Goal: Task Accomplishment & Management: Complete application form

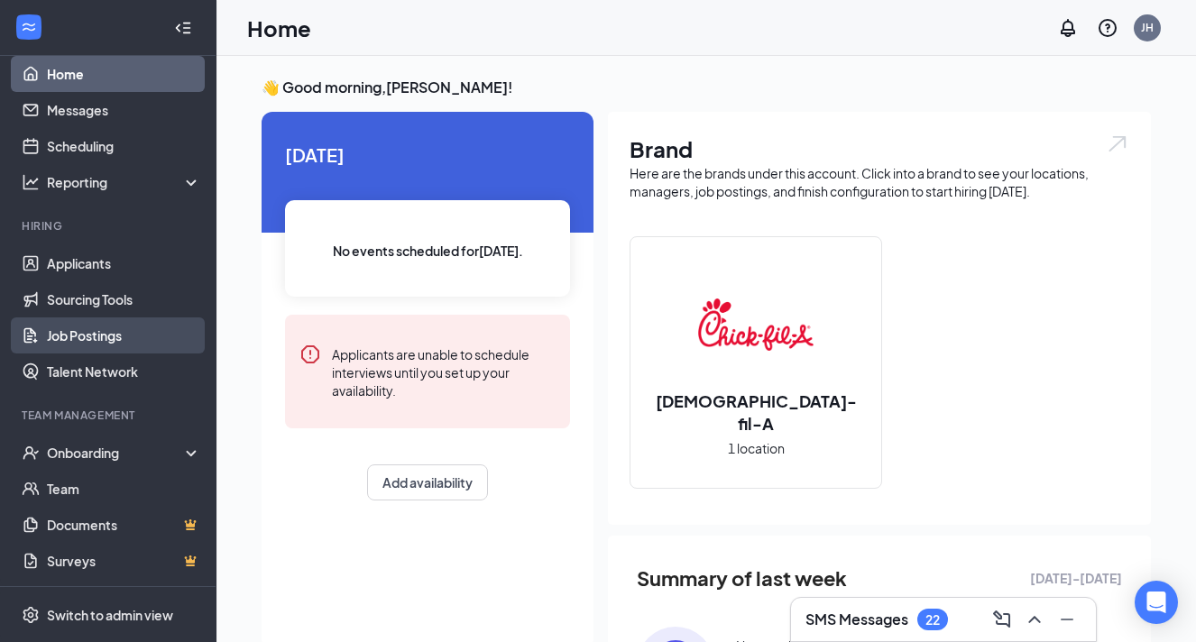
scroll to position [200, 0]
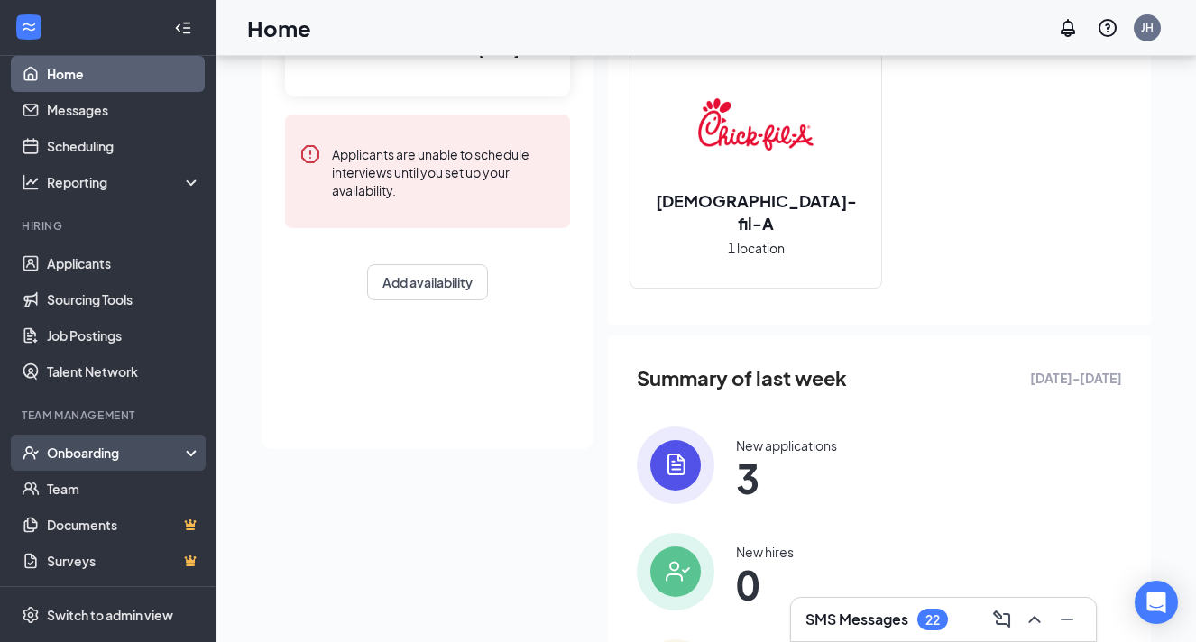
click at [115, 456] on div "Onboarding" at bounding box center [116, 453] width 139 height 18
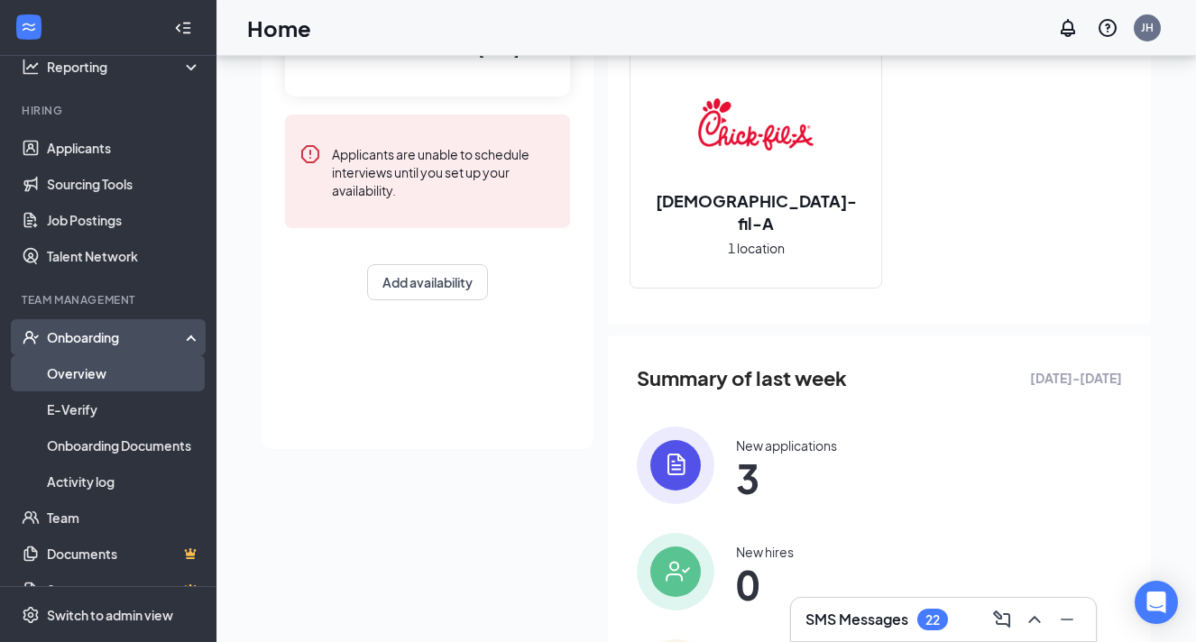
click at [77, 380] on link "Overview" at bounding box center [124, 373] width 154 height 36
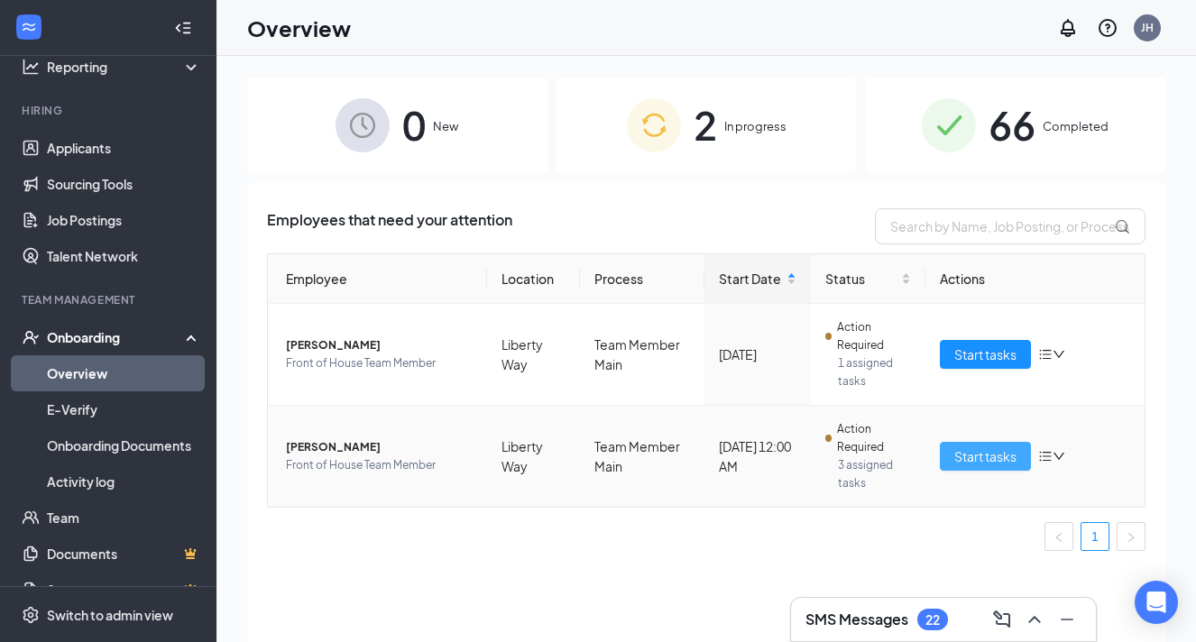
click at [992, 452] on span "Start tasks" at bounding box center [985, 456] width 62 height 20
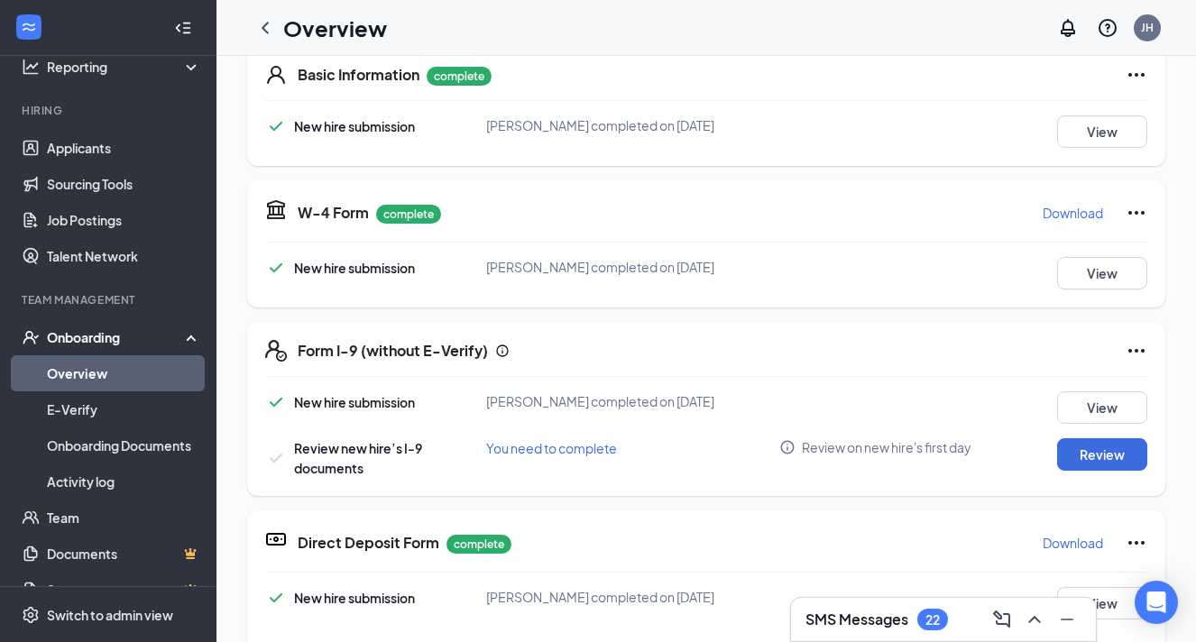
scroll to position [34, 0]
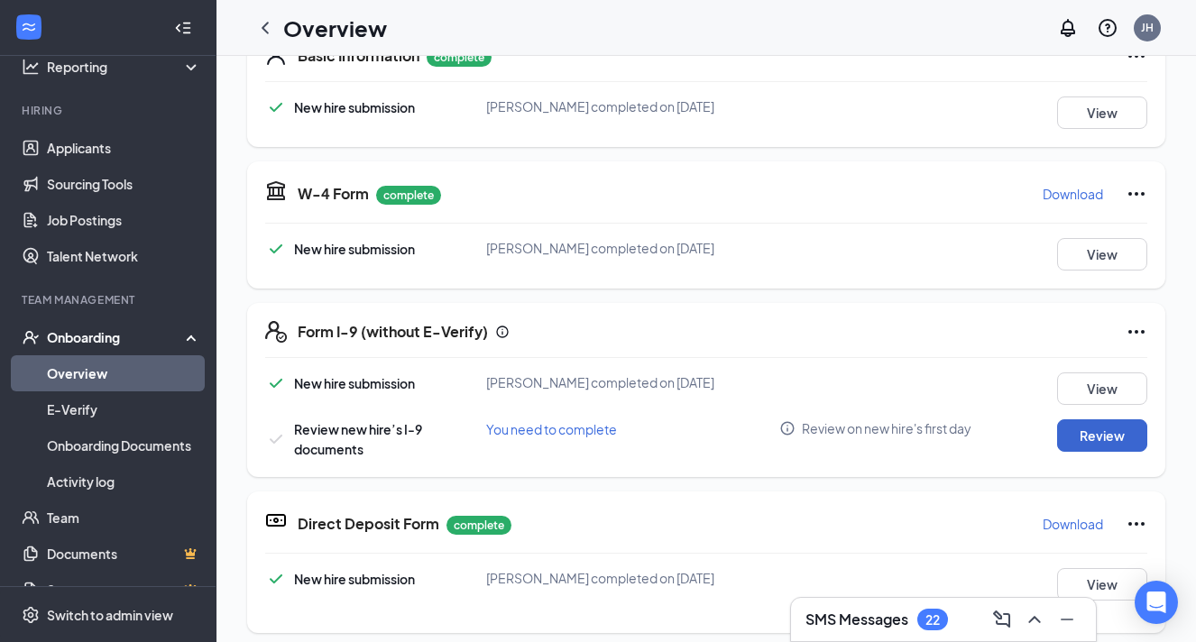
click at [1098, 437] on button "Review" at bounding box center [1102, 435] width 90 height 32
type input "[DATE]"
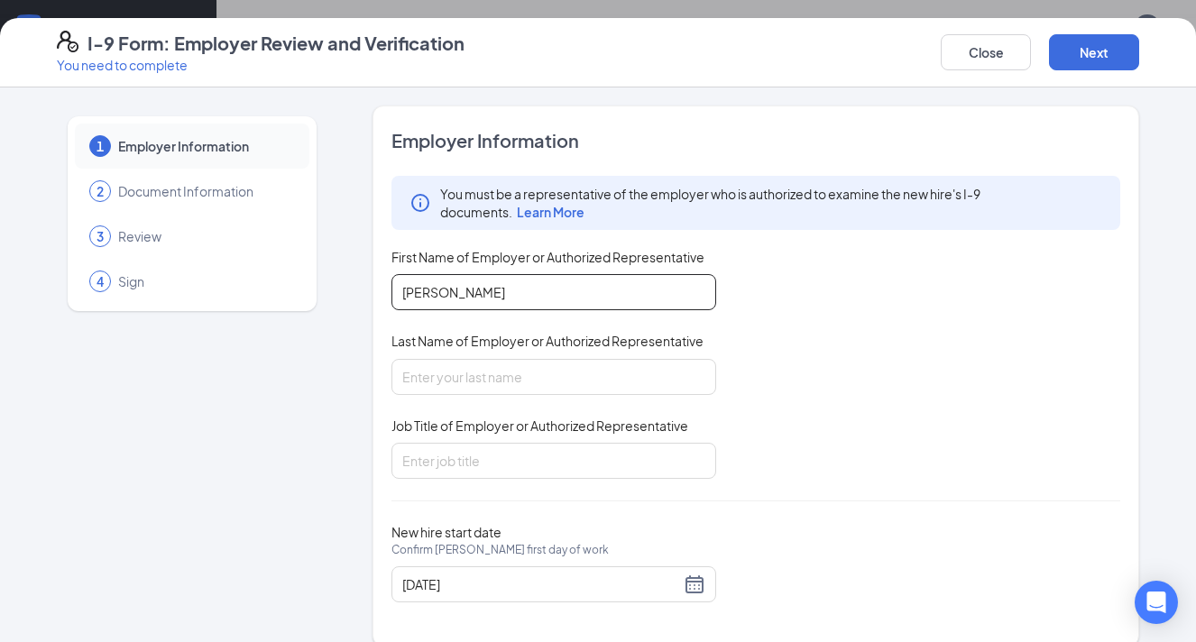
type input "[PERSON_NAME]"
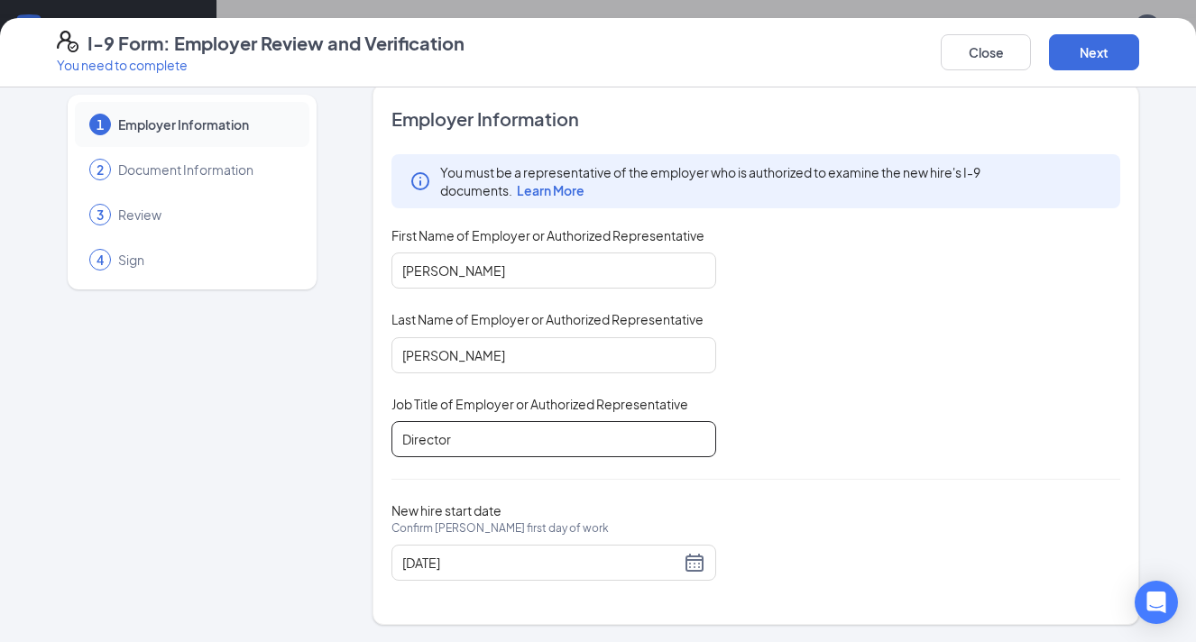
scroll to position [93, 0]
type input "Director"
click at [1093, 50] on button "Next" at bounding box center [1094, 52] width 90 height 36
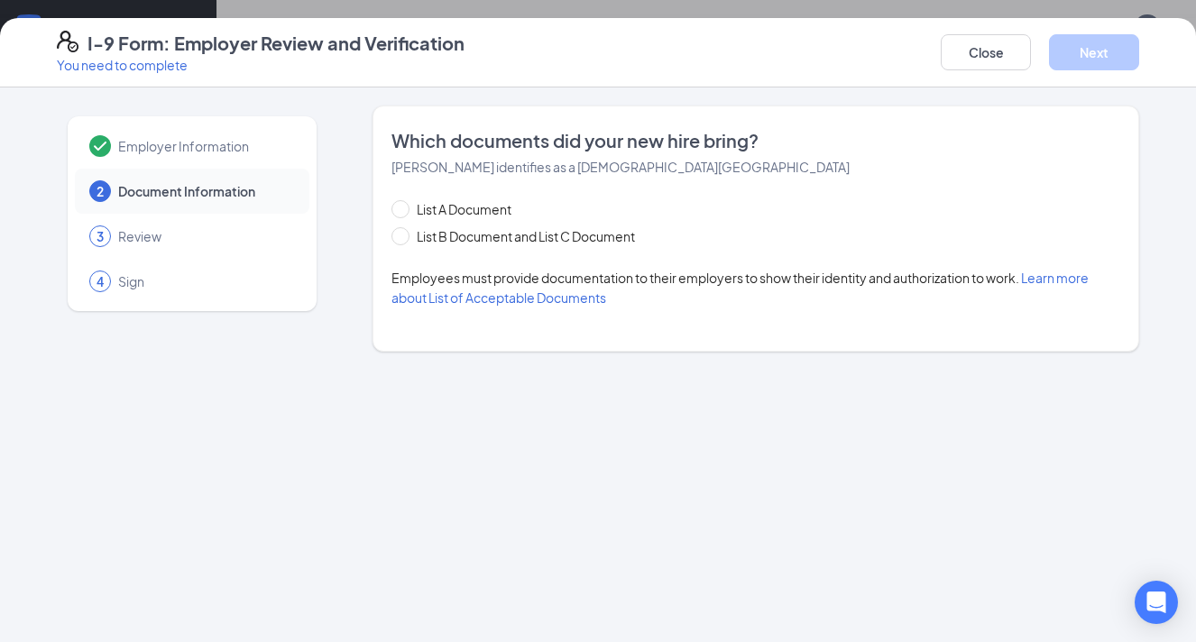
scroll to position [0, 0]
click at [399, 212] on input "List A Document" at bounding box center [397, 206] width 13 height 13
radio input "true"
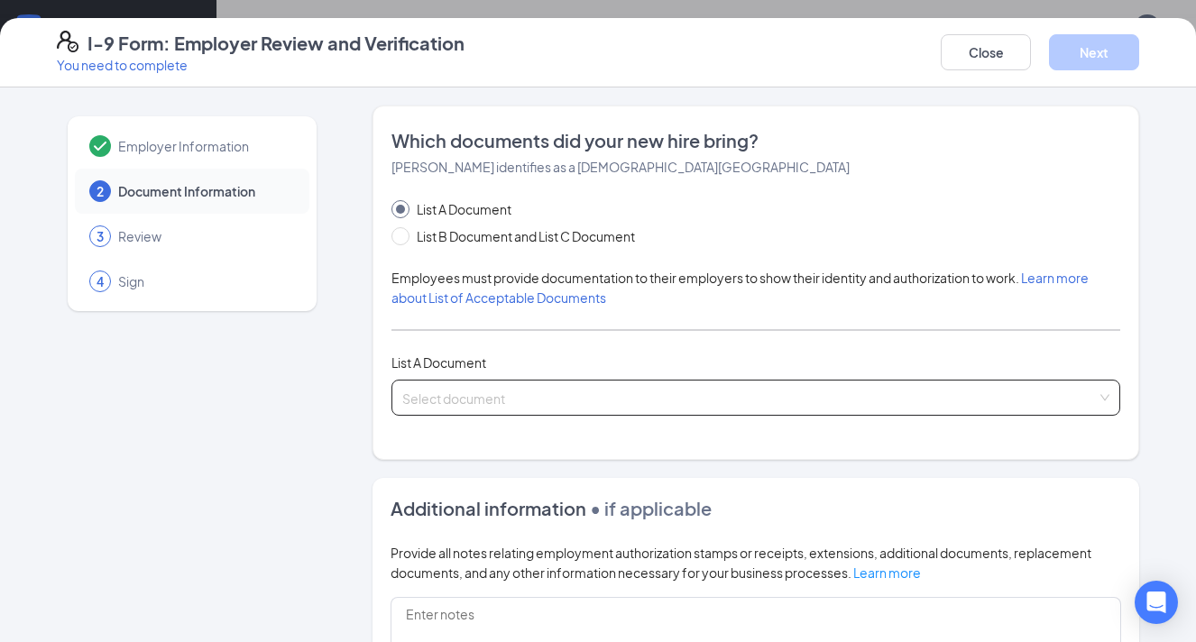
click at [454, 409] on span at bounding box center [749, 398] width 694 height 34
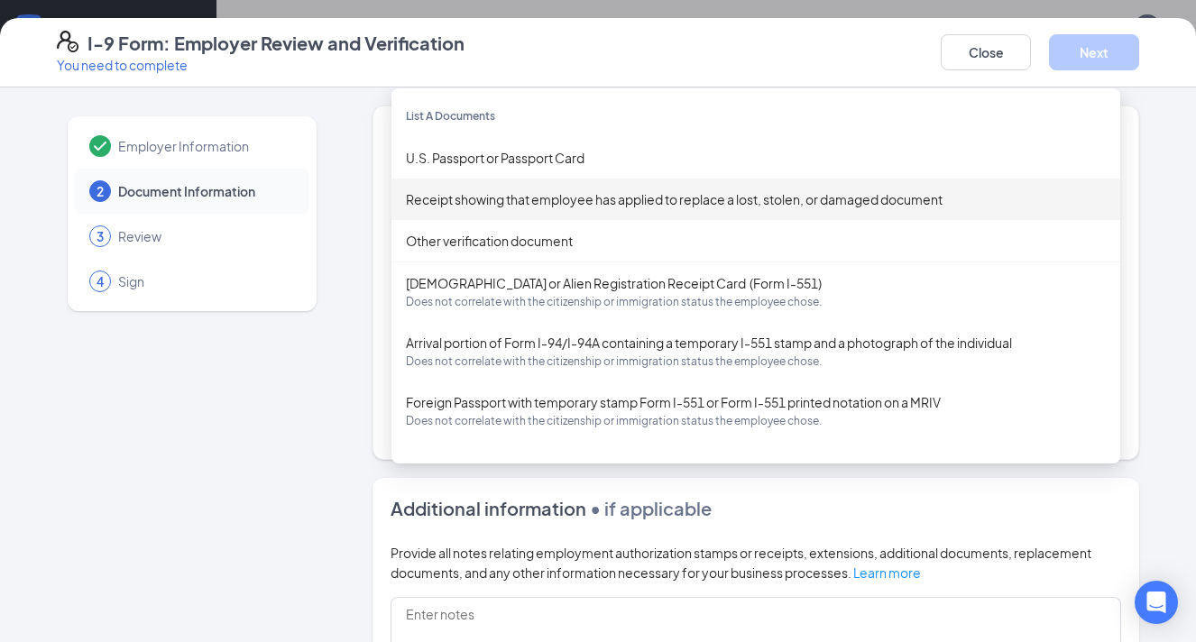
click at [364, 271] on div "Employer Information 2 Document Information 3 Review 4 Sign Which documents did…" at bounding box center [598, 519] width 1082 height 826
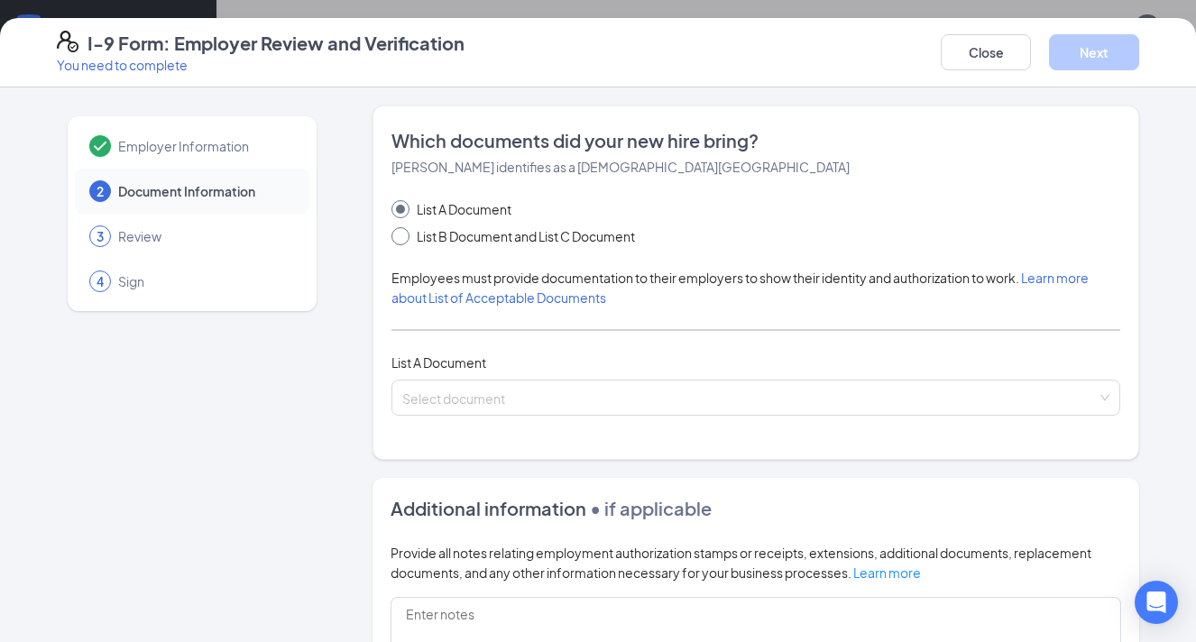
click at [400, 243] on span at bounding box center [400, 236] width 18 height 18
click at [400, 240] on input "List B Document and List C Document" at bounding box center [397, 233] width 13 height 13
radio input "true"
radio input "false"
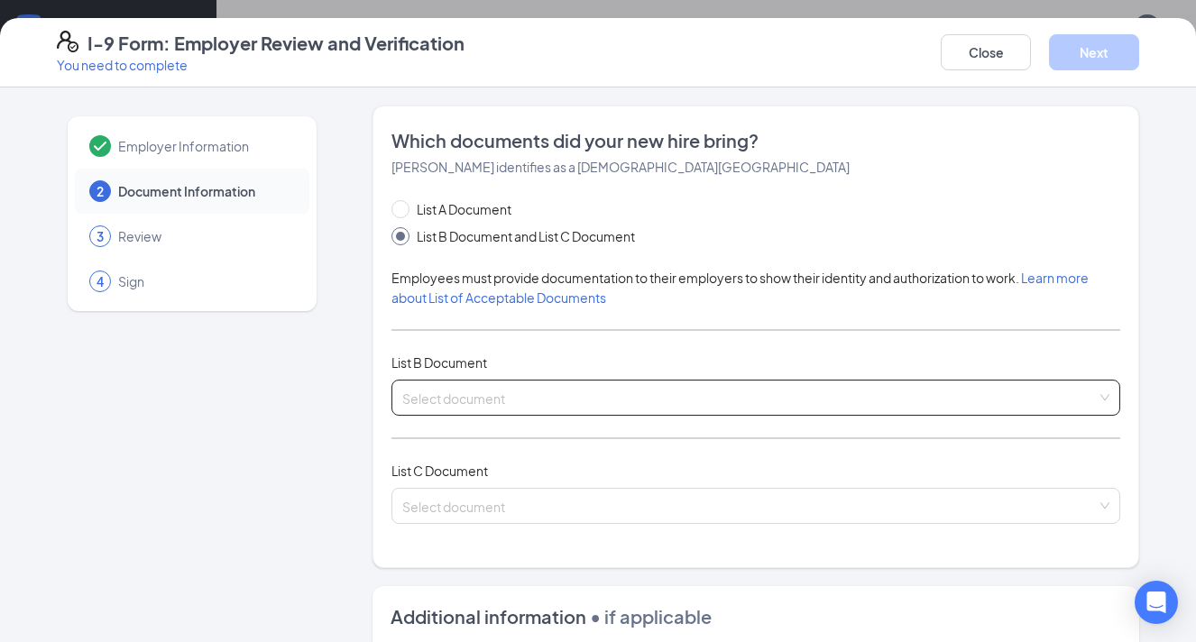
click at [427, 395] on input "search" at bounding box center [749, 394] width 694 height 27
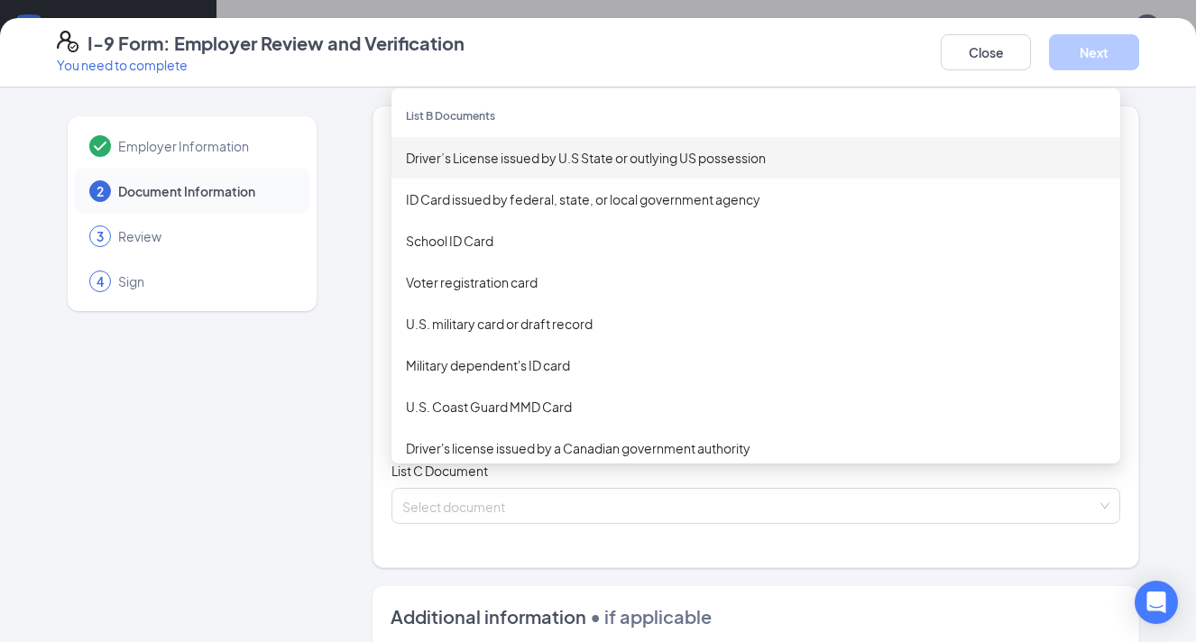
click at [530, 159] on div "Driver’s License issued by U.S State or outlying US possession" at bounding box center [756, 158] width 700 height 20
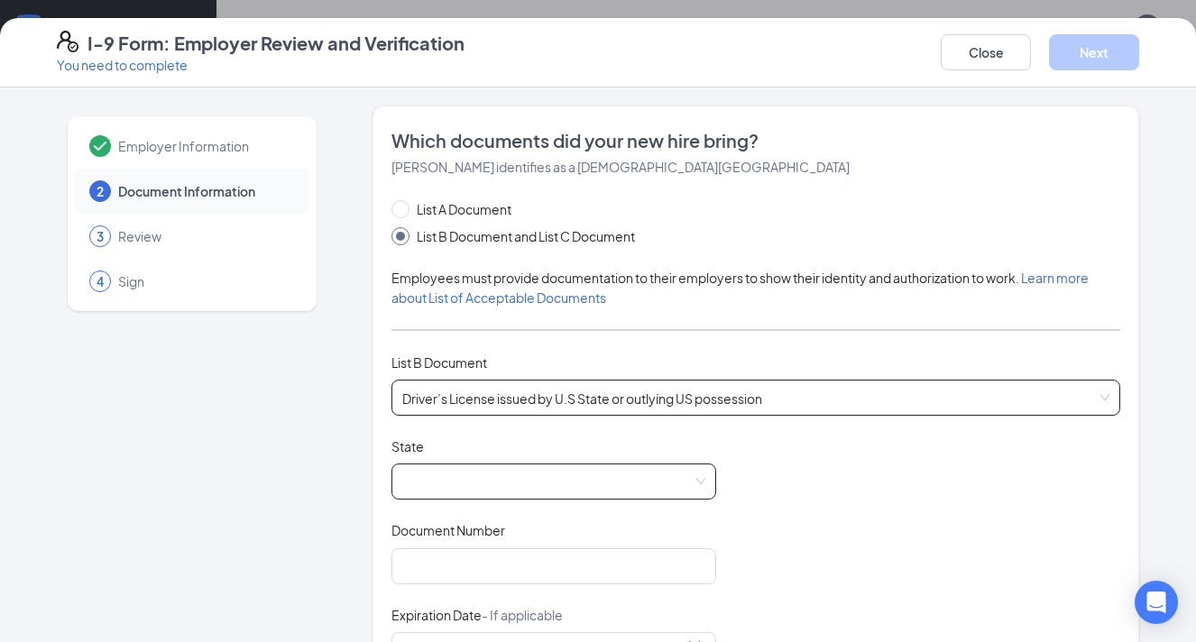
click at [692, 473] on span at bounding box center [553, 481] width 303 height 34
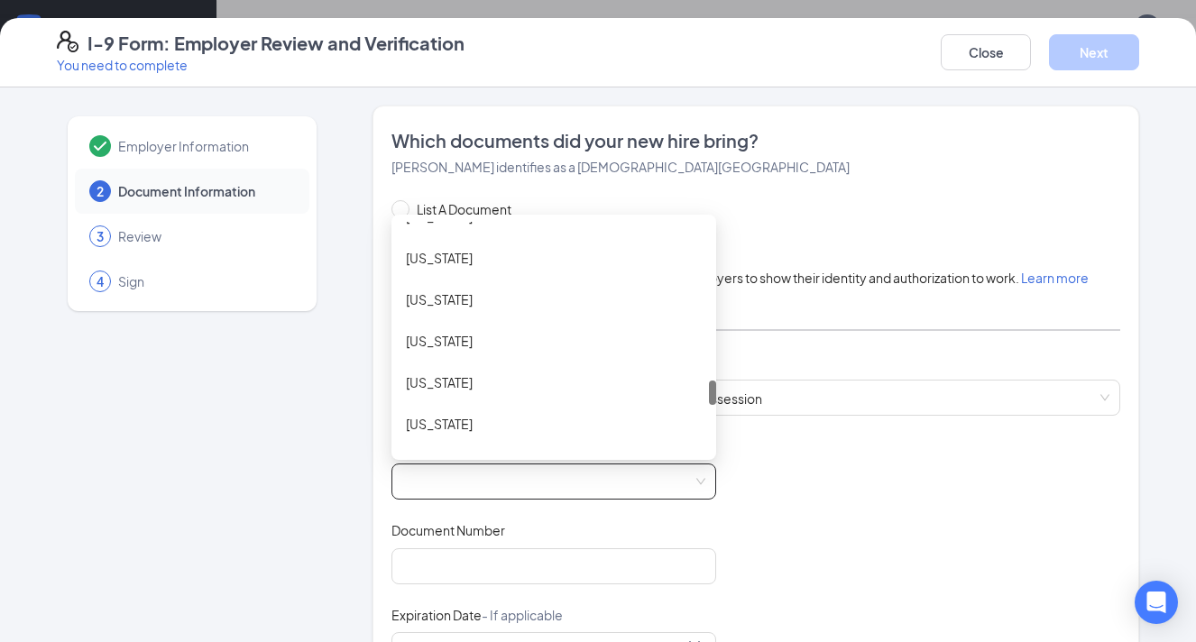
scroll to position [1479, 0]
click at [446, 332] on div "[US_STATE]" at bounding box center [554, 340] width 296 height 20
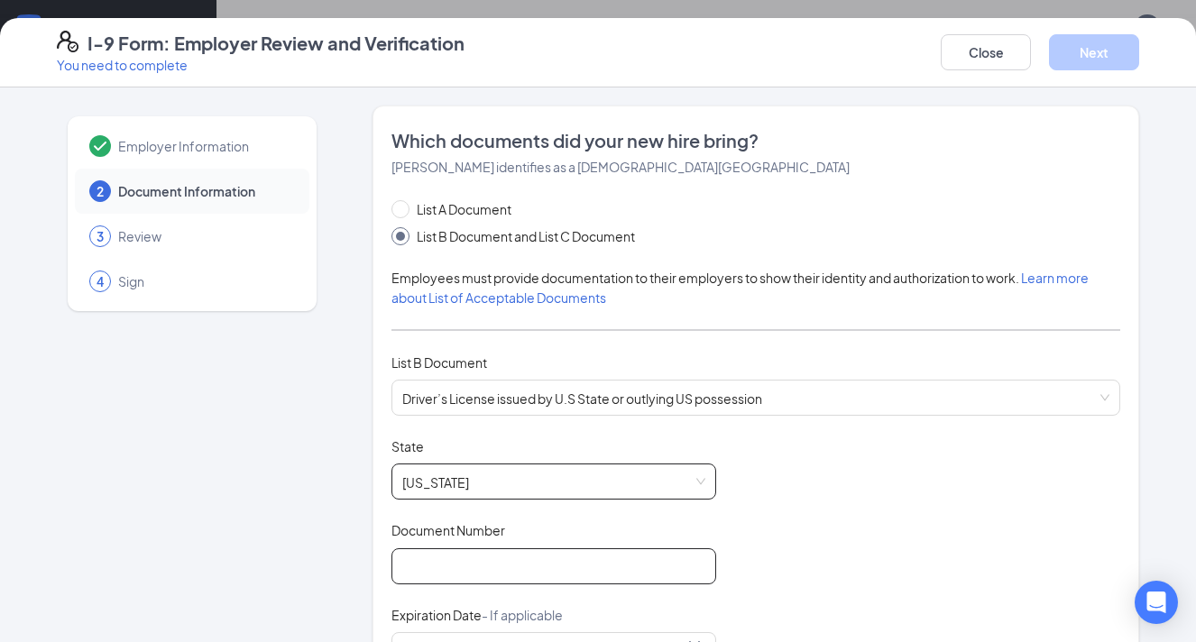
click at [427, 571] on input "Document Number" at bounding box center [553, 566] width 325 height 36
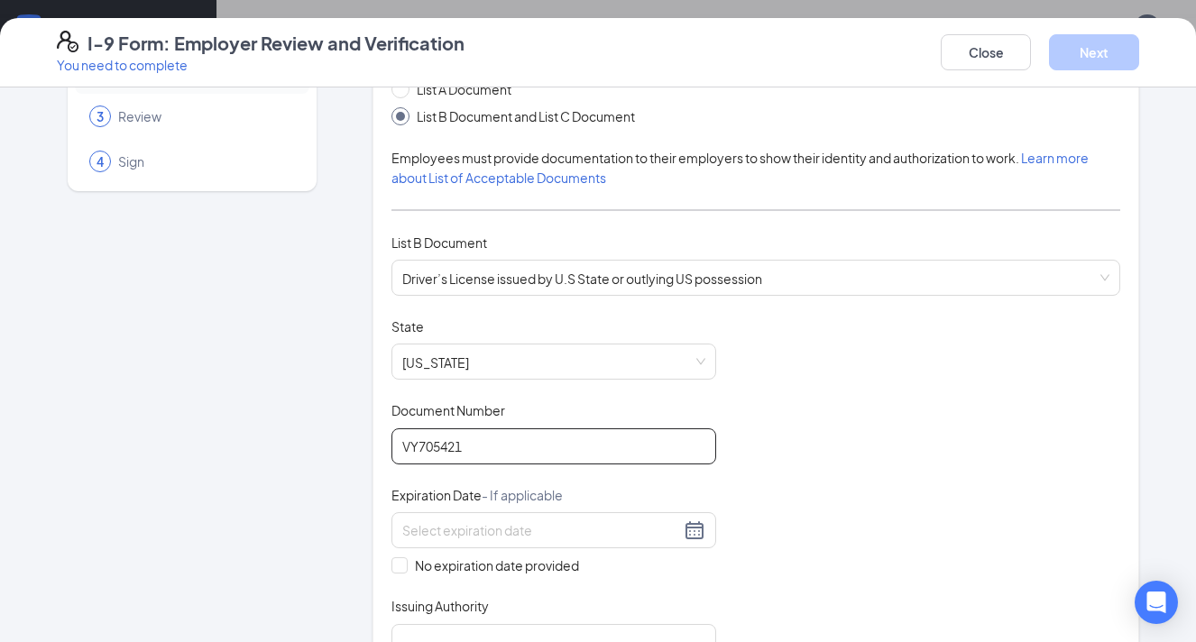
scroll to position [123, 0]
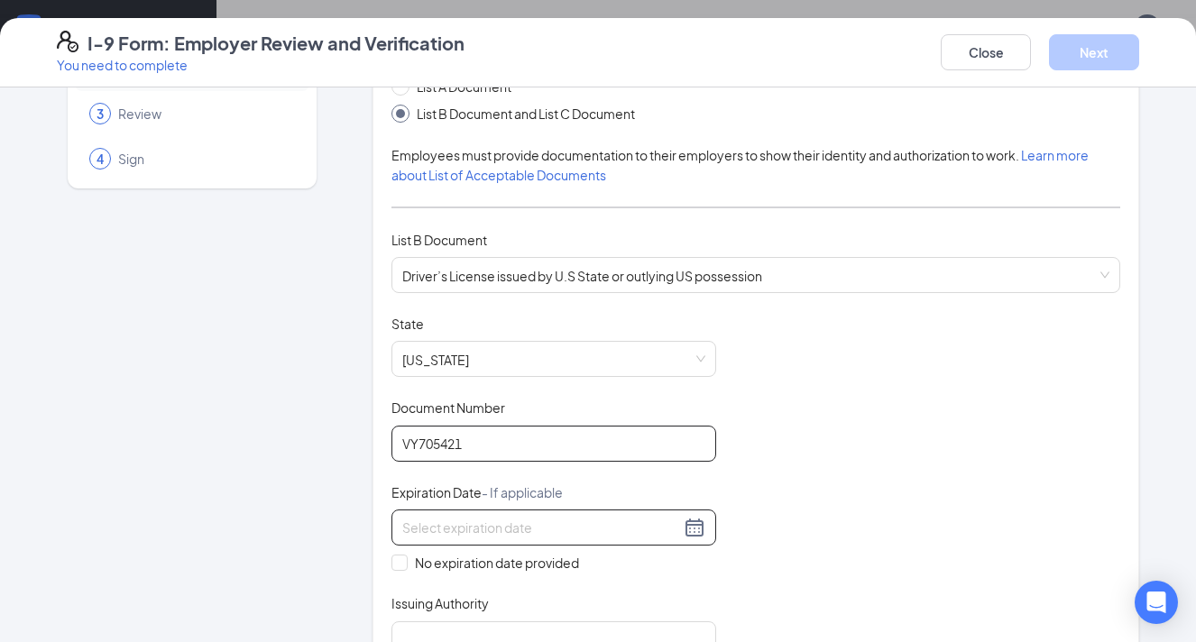
type input "VY705421"
click at [695, 521] on div at bounding box center [553, 528] width 303 height 22
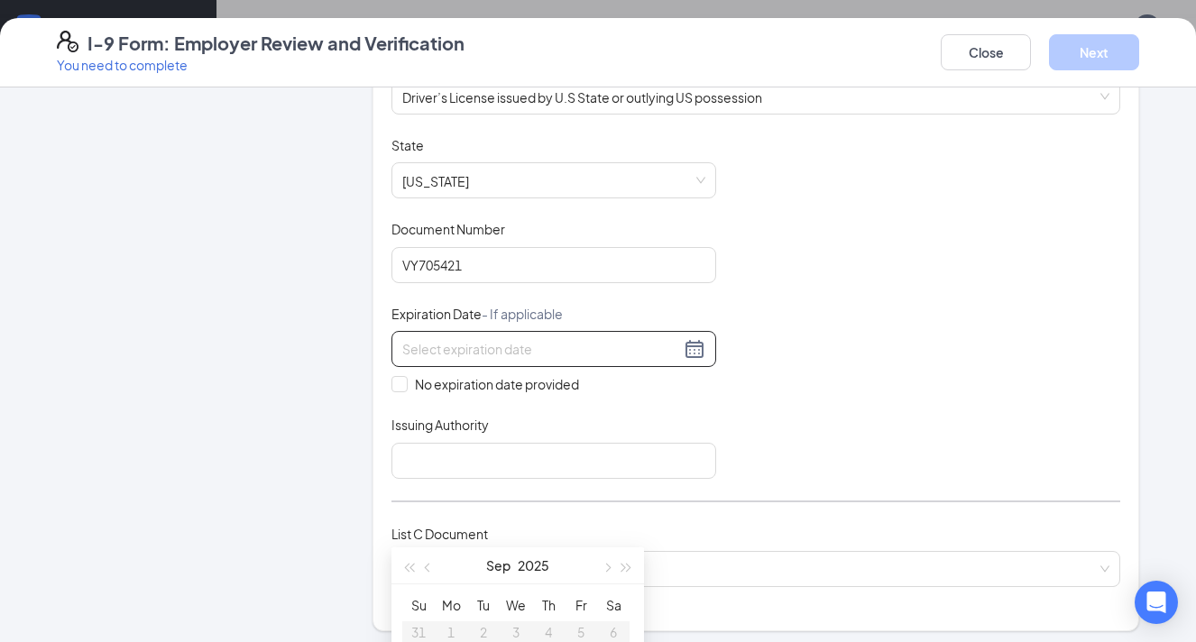
scroll to position [303, 0]
click at [609, 566] on span "button" at bounding box center [605, 568] width 9 height 9
click at [628, 568] on span "button" at bounding box center [626, 568] width 9 height 9
click at [427, 560] on button "button" at bounding box center [428, 565] width 20 height 36
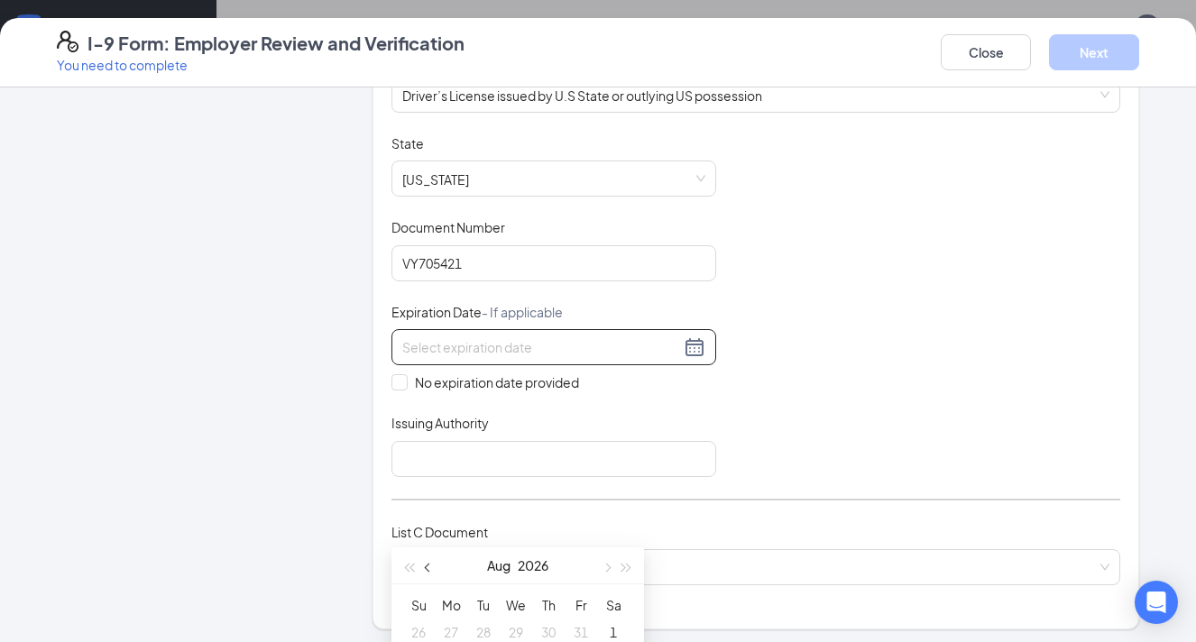
click at [431, 565] on button "button" at bounding box center [428, 565] width 20 height 36
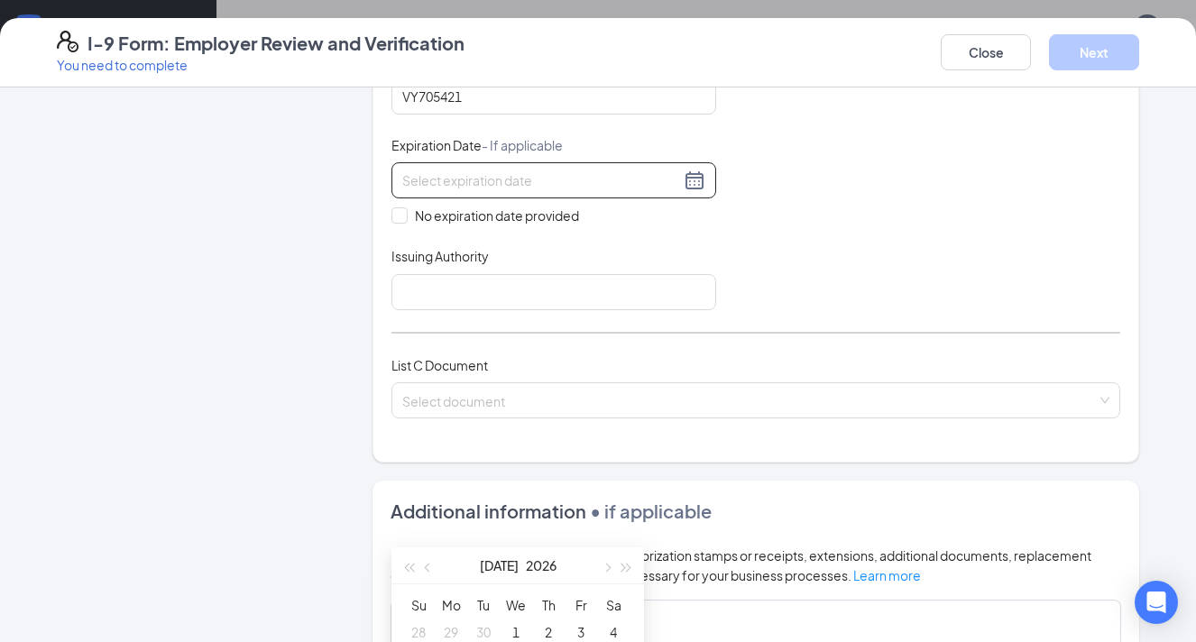
scroll to position [491, 0]
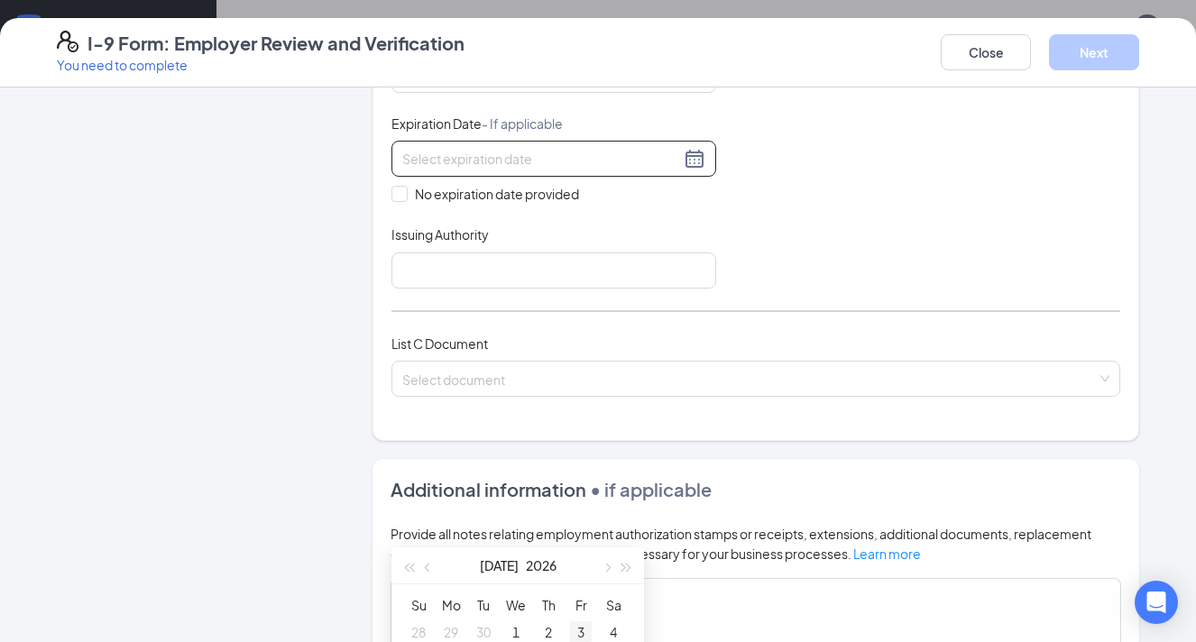
type input "[DATE]"
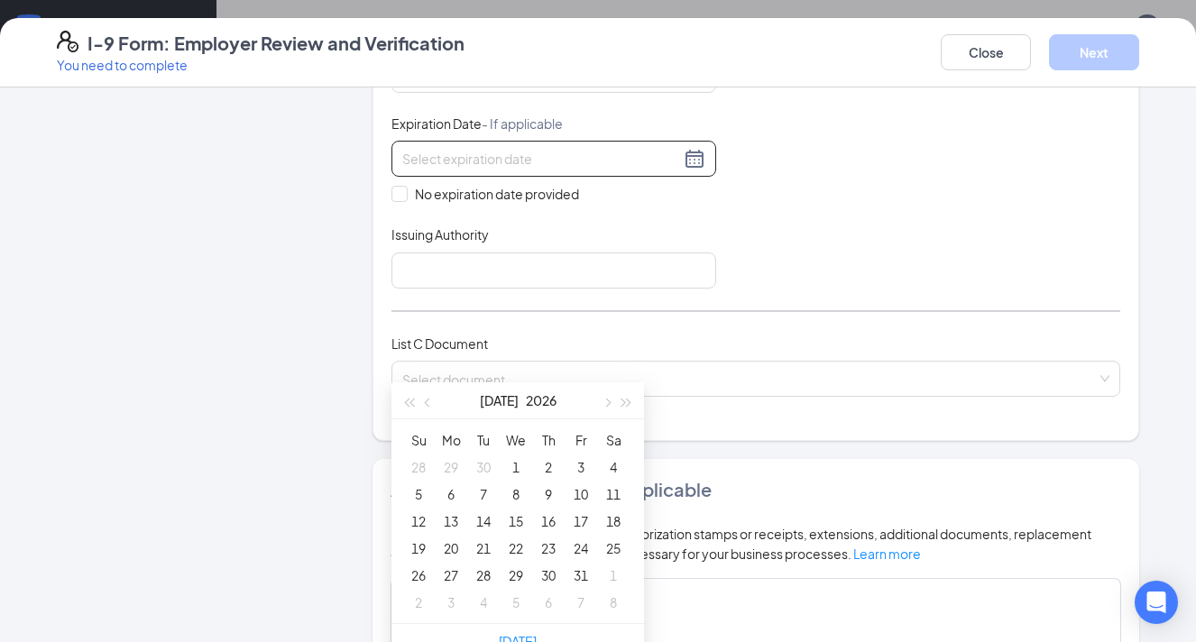
scroll to position [295, 0]
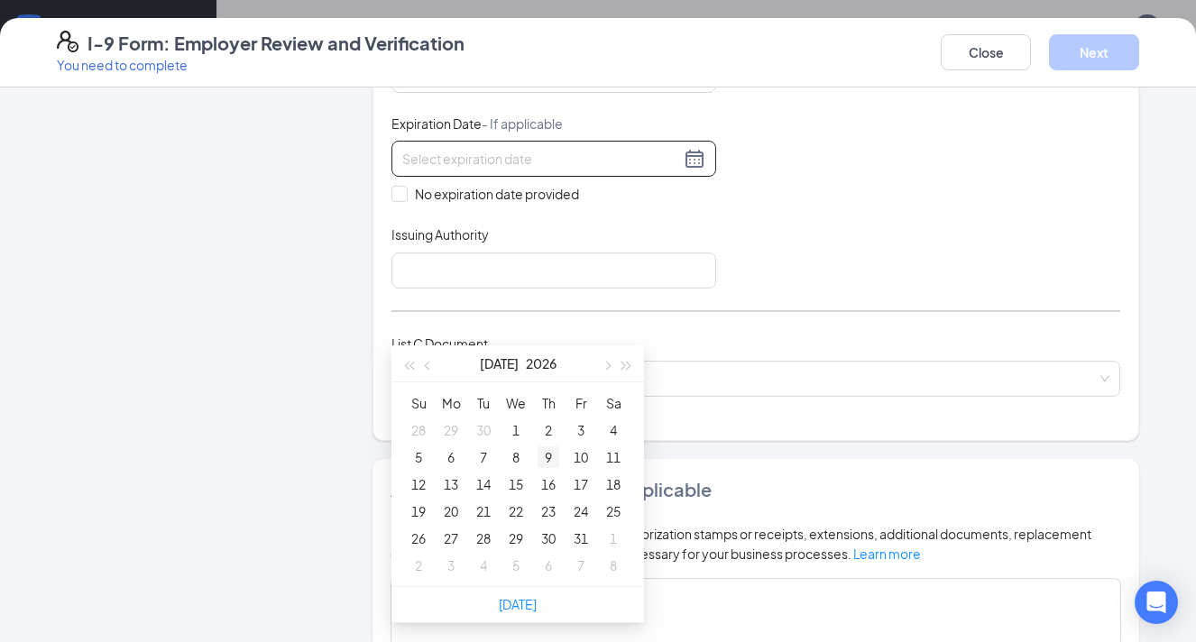
type input "[DATE]"
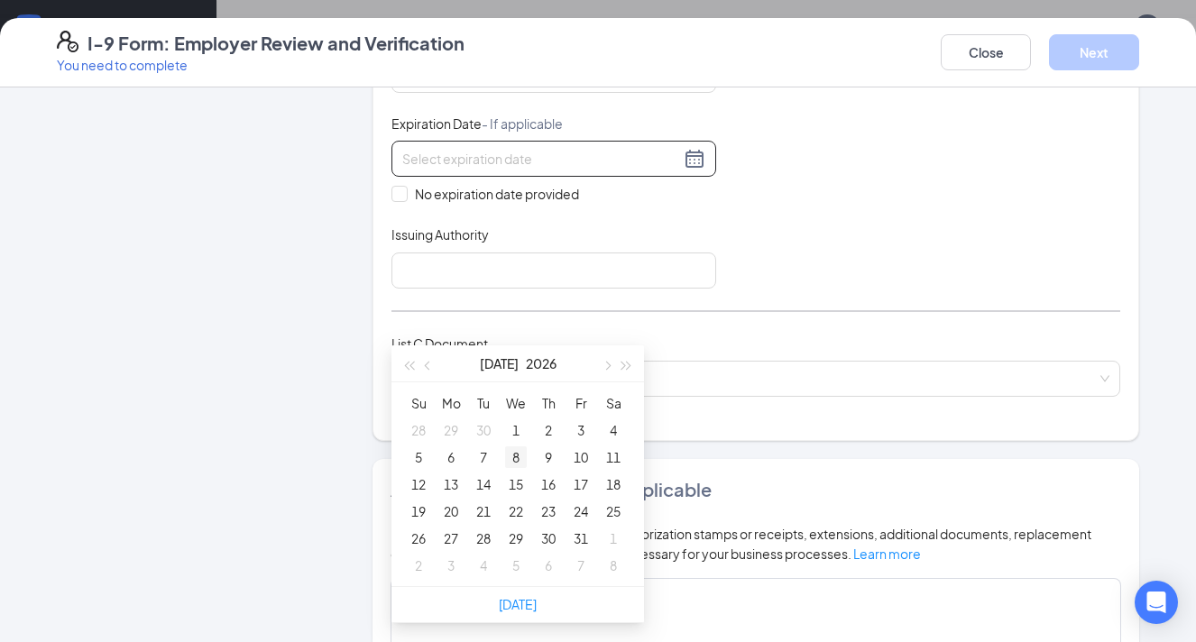
type input "[DATE]"
click at [517, 483] on div "15" at bounding box center [516, 484] width 22 height 22
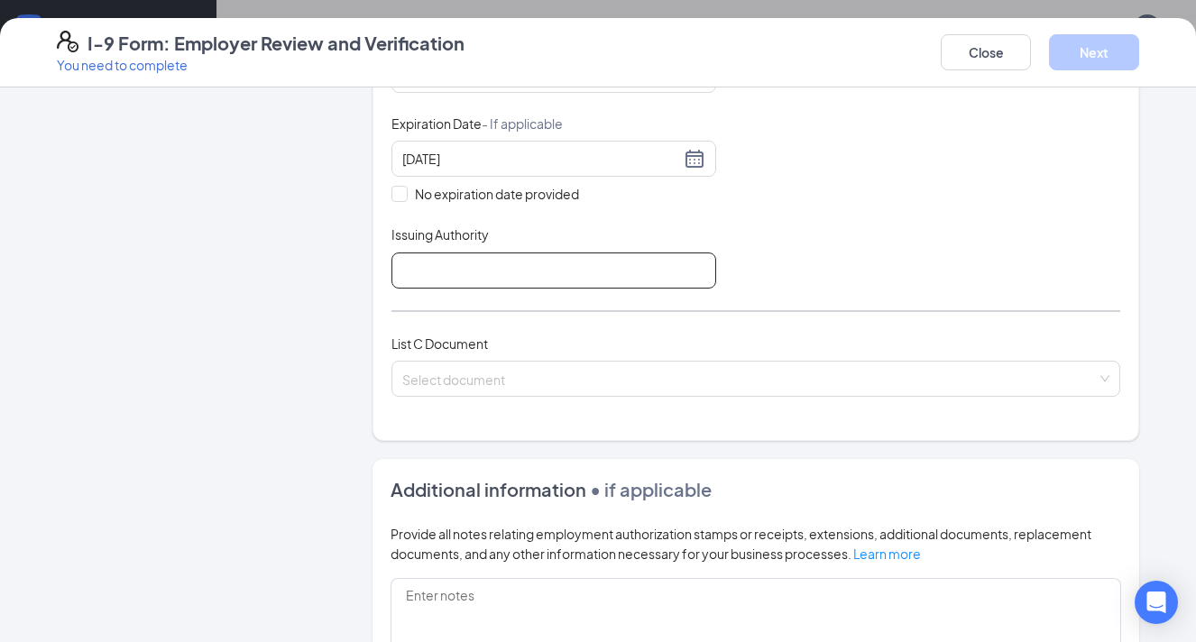
click at [493, 272] on input "Issuing Authority" at bounding box center [553, 270] width 325 height 36
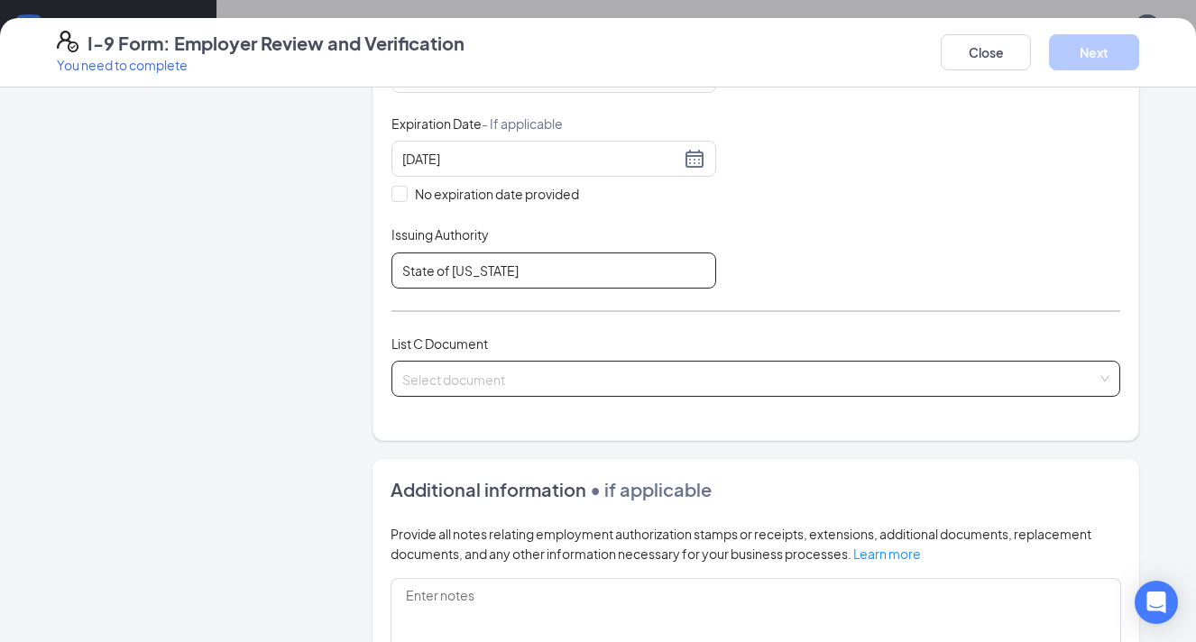
type input "State of [US_STATE]"
click at [442, 376] on input "search" at bounding box center [749, 375] width 694 height 27
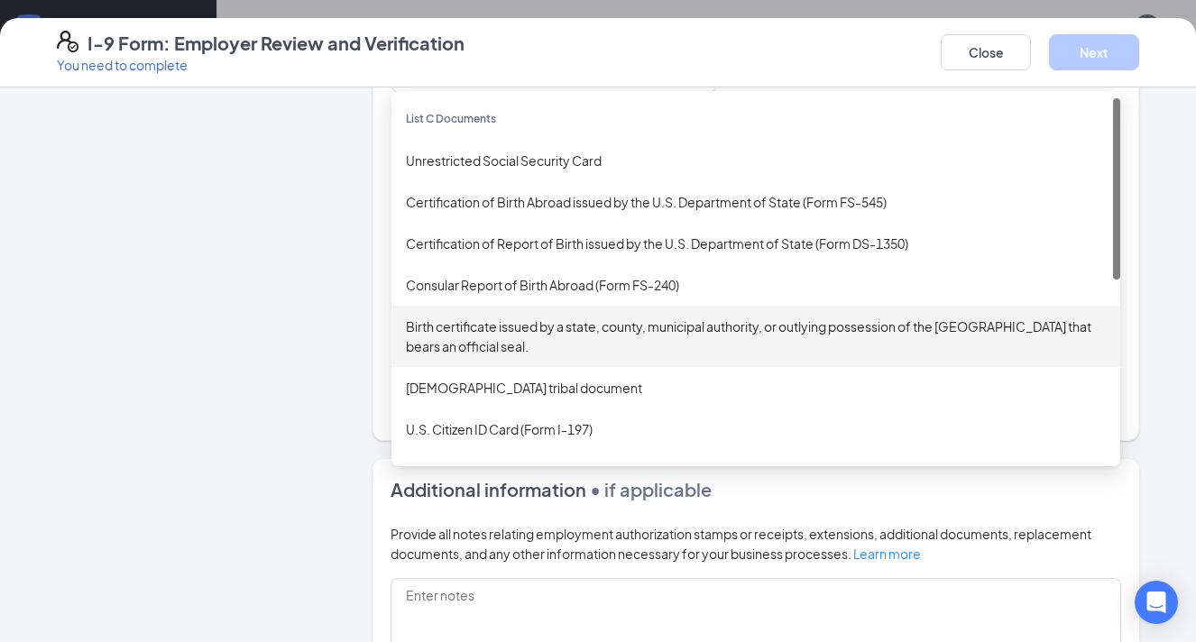
click at [457, 326] on div "Birth certificate issued by a state, county, municipal authority, or outlying p…" at bounding box center [756, 337] width 700 height 40
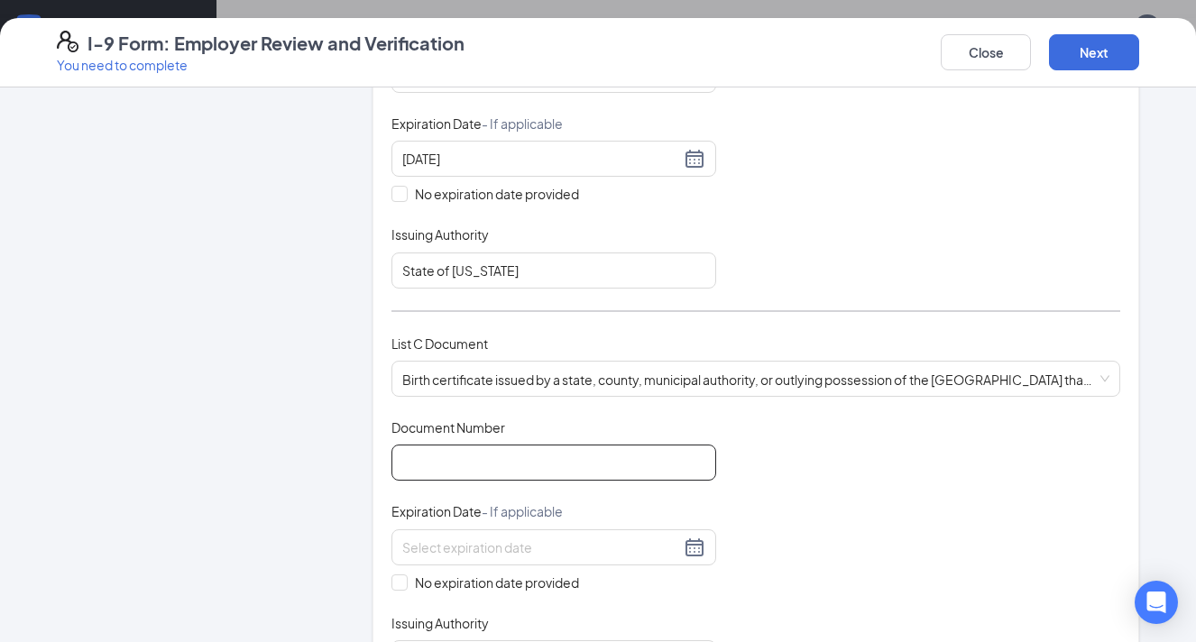
click at [436, 458] on input "Document Number" at bounding box center [553, 463] width 325 height 36
type input "220304"
click at [398, 574] on input "No expiration date provided" at bounding box center [397, 580] width 13 height 13
checkbox input "true"
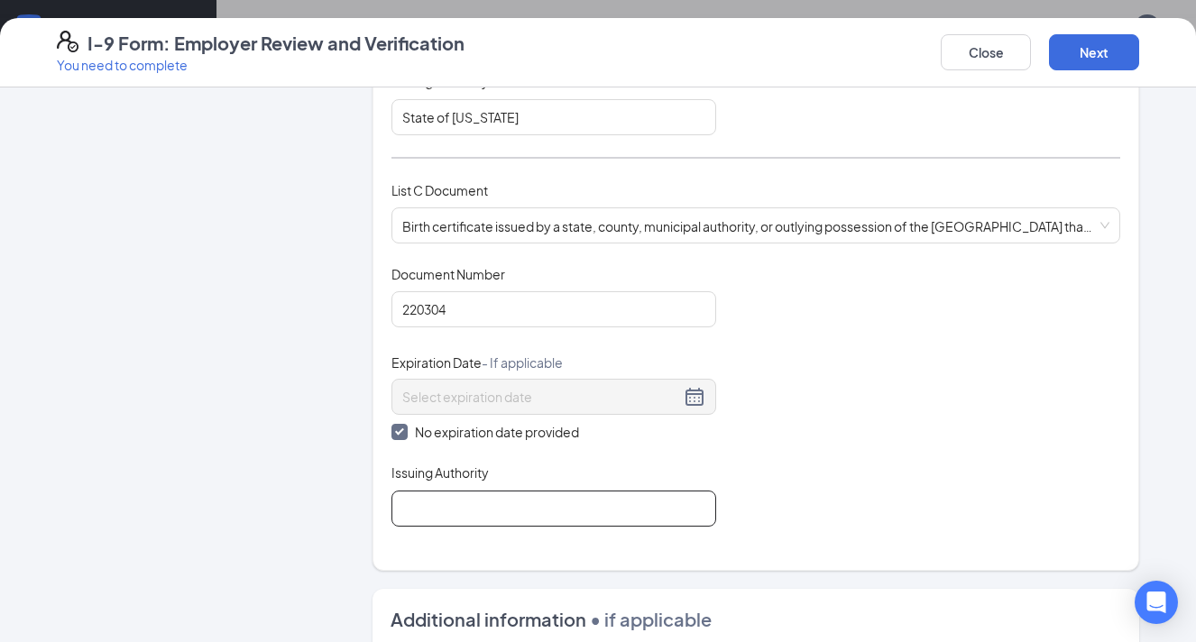
scroll to position [640, 0]
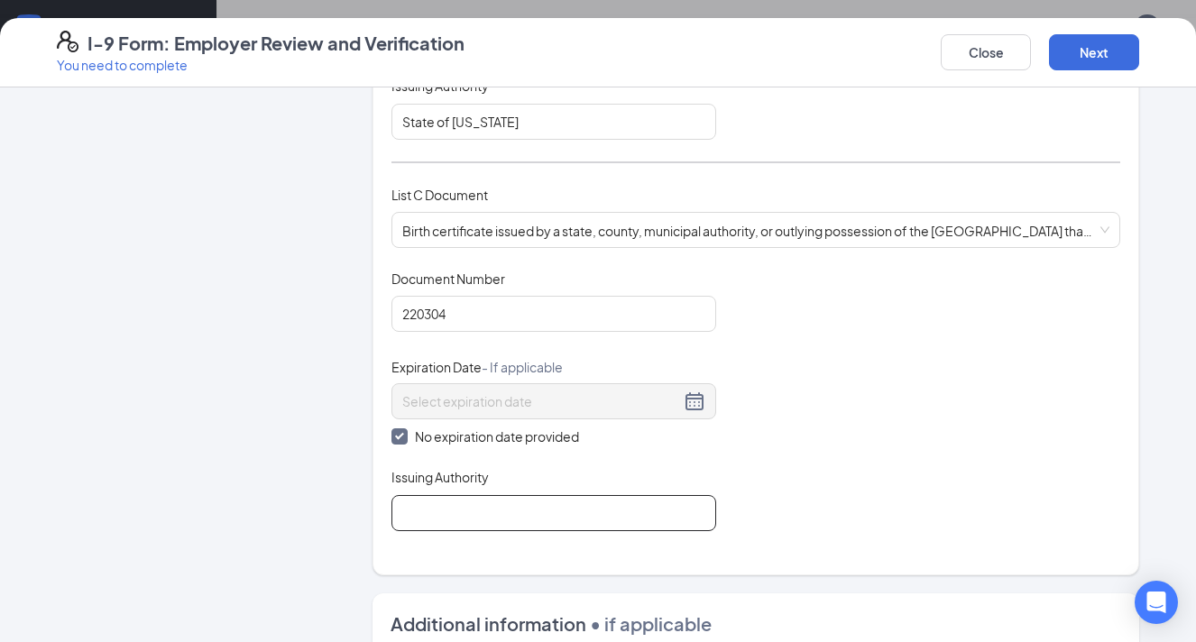
click at [429, 514] on input "Issuing Authority" at bounding box center [553, 513] width 325 height 36
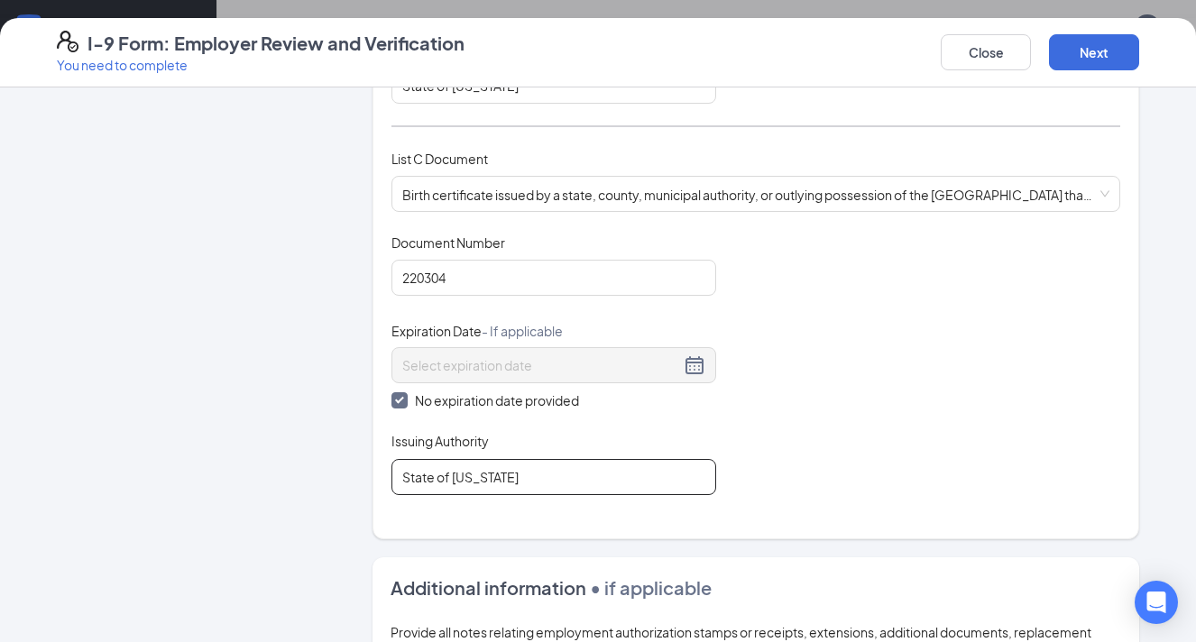
scroll to position [689, 0]
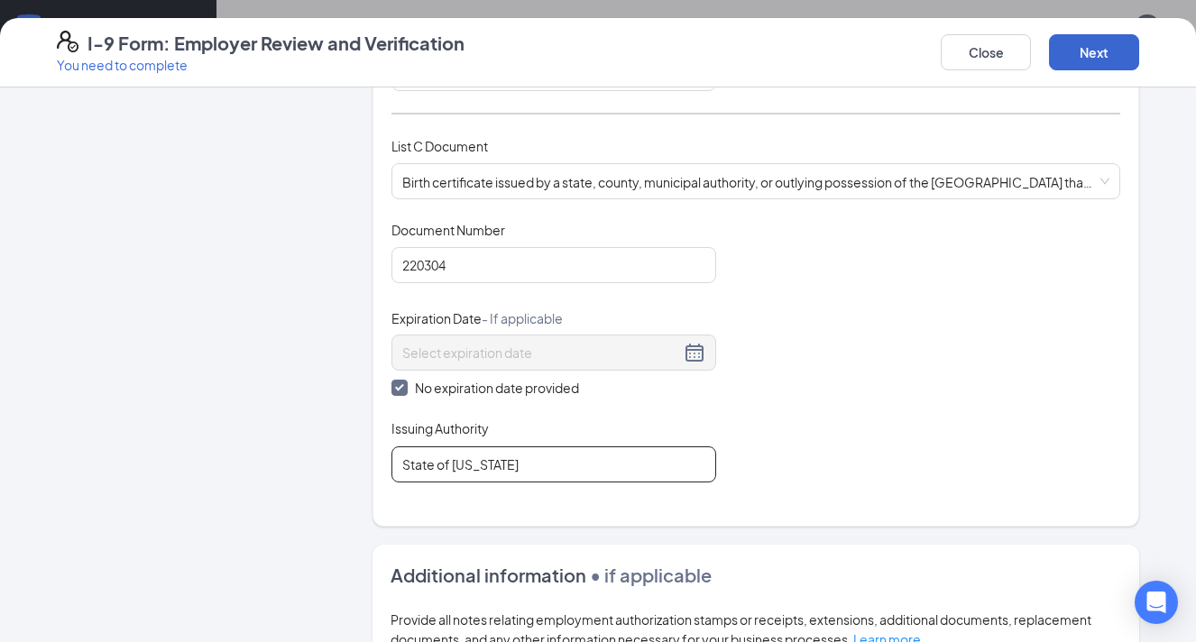
type input "State of [US_STATE]"
click at [1069, 51] on button "Next" at bounding box center [1094, 52] width 90 height 36
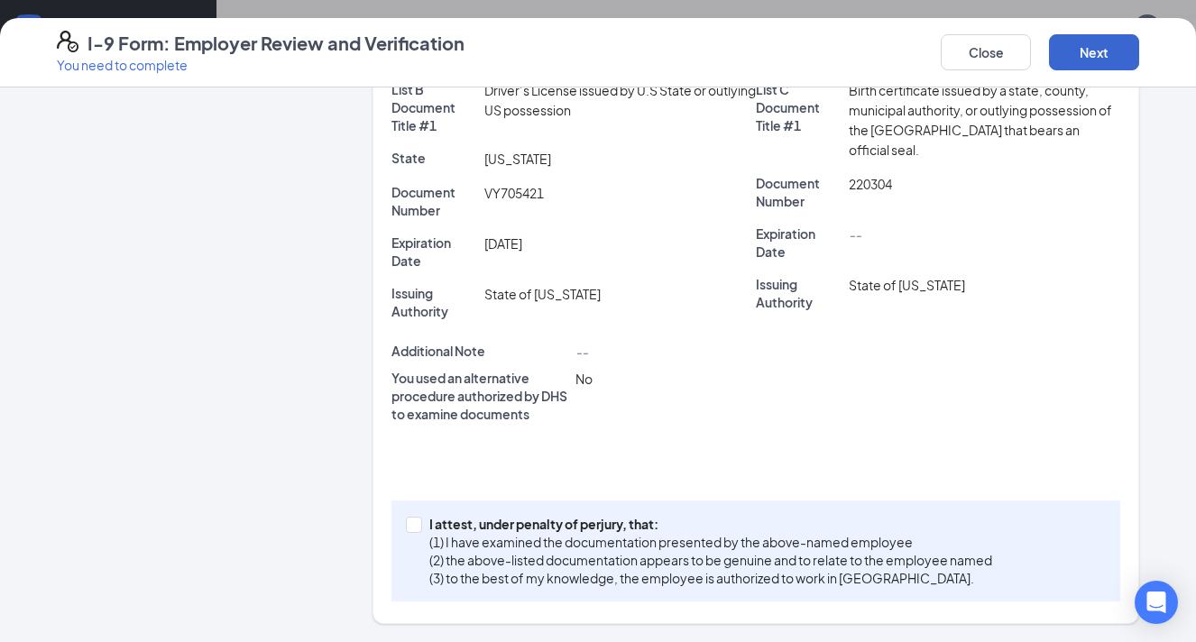
scroll to position [412, 0]
click at [415, 524] on input "I attest, under penalty of [PERSON_NAME], that: (1) I have examined the documen…" at bounding box center [412, 524] width 13 height 13
checkbox input "true"
click at [1099, 58] on button "Next" at bounding box center [1094, 52] width 90 height 36
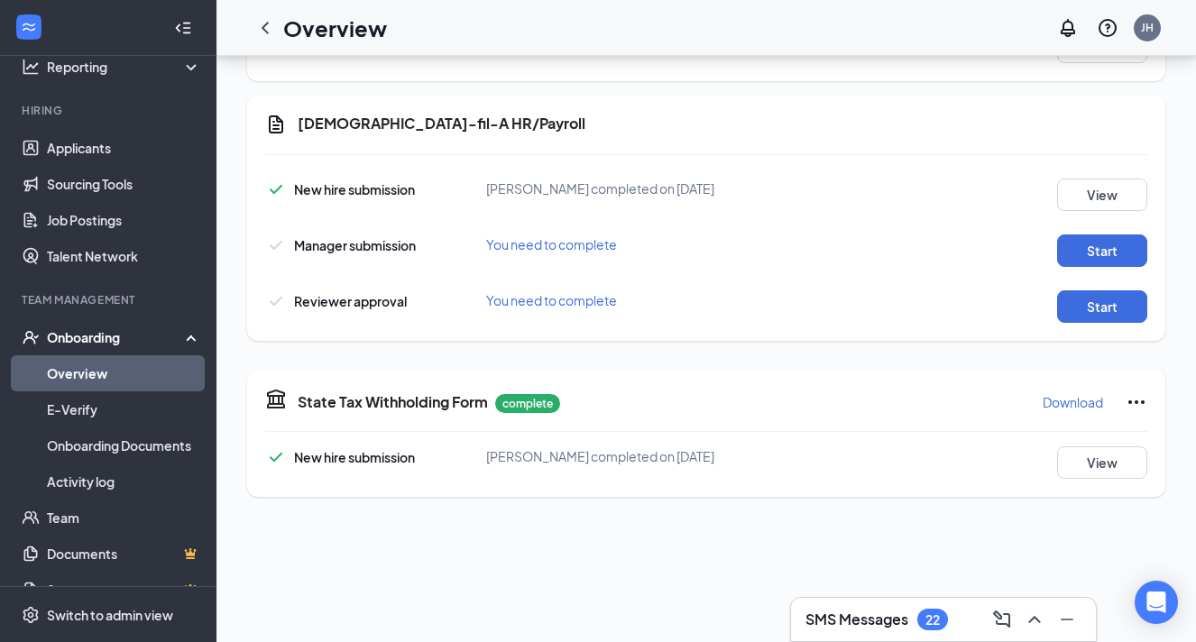
scroll to position [963, 0]
click at [1089, 244] on button "Start" at bounding box center [1102, 250] width 90 height 32
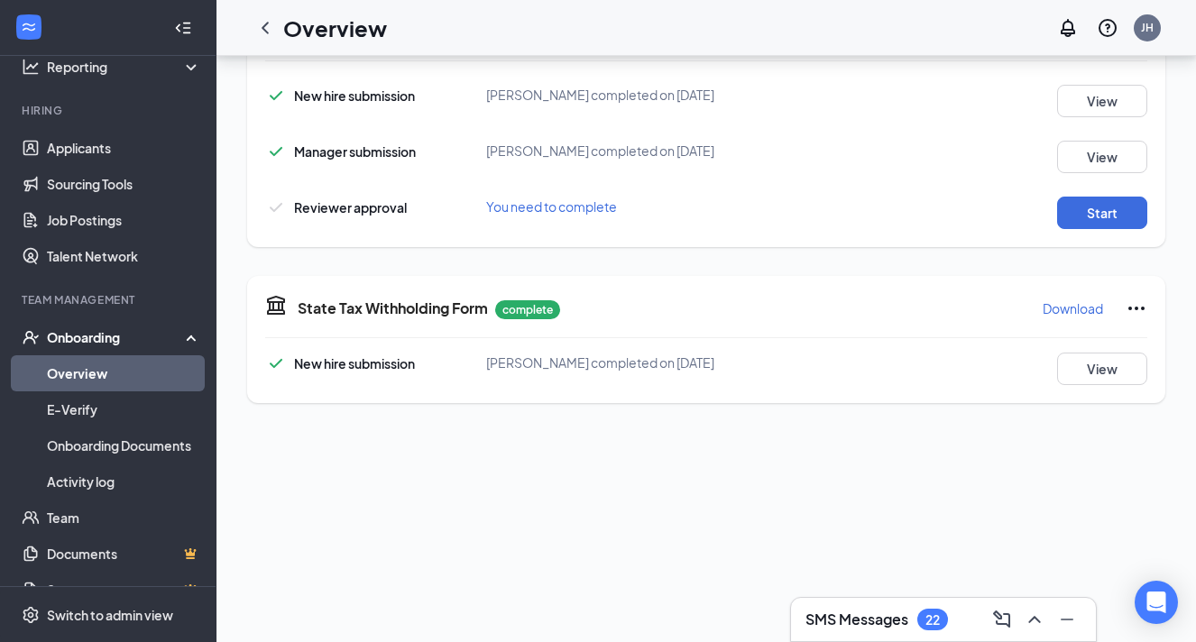
scroll to position [1066, 0]
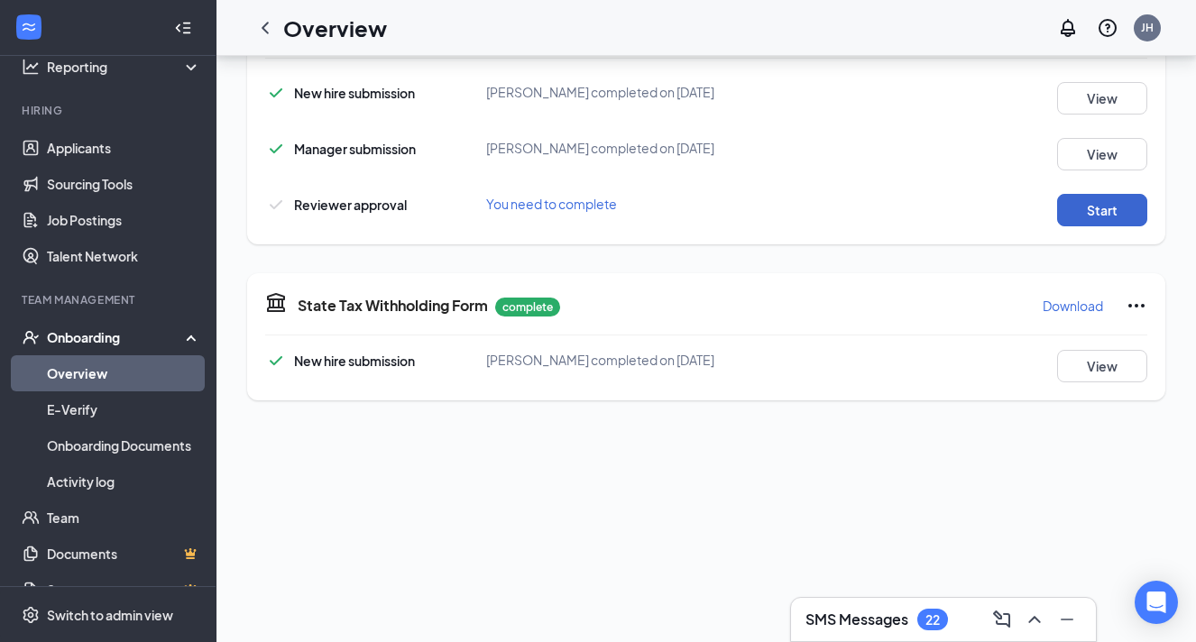
click at [1117, 207] on button "Start" at bounding box center [1102, 210] width 90 height 32
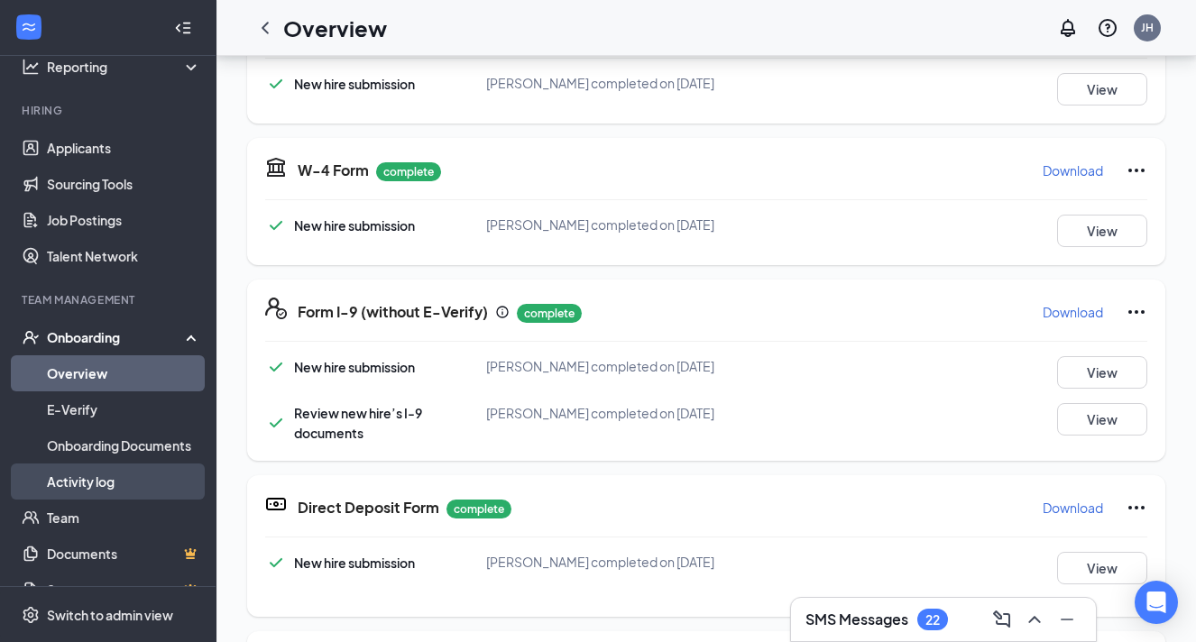
scroll to position [275, 0]
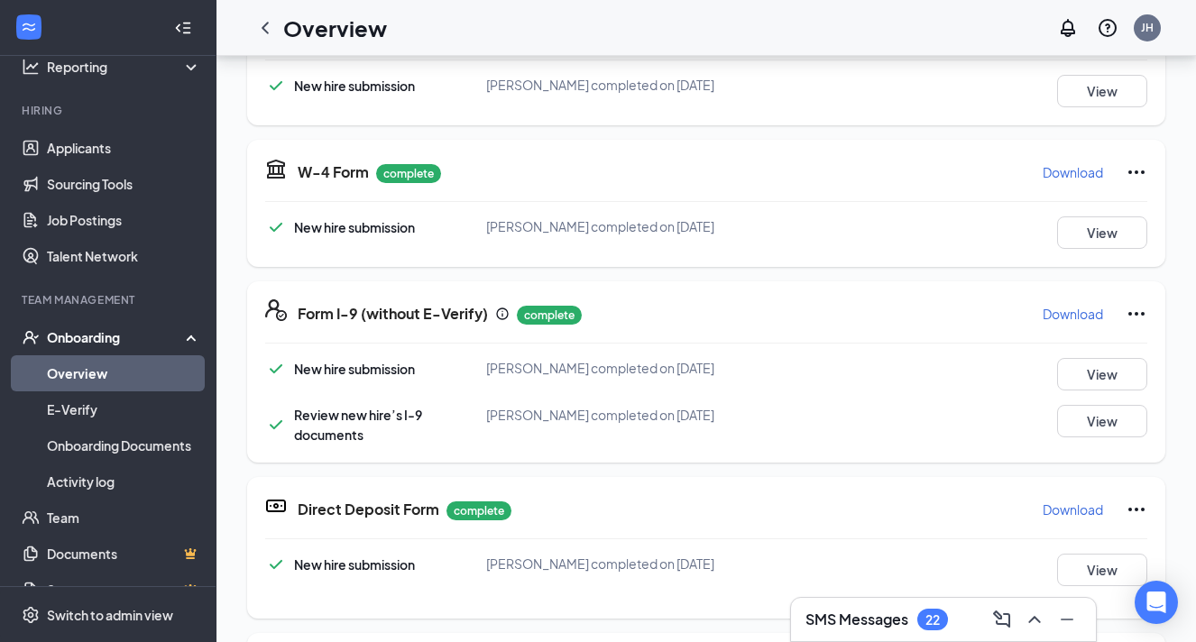
click at [93, 334] on div "Onboarding" at bounding box center [116, 337] width 139 height 18
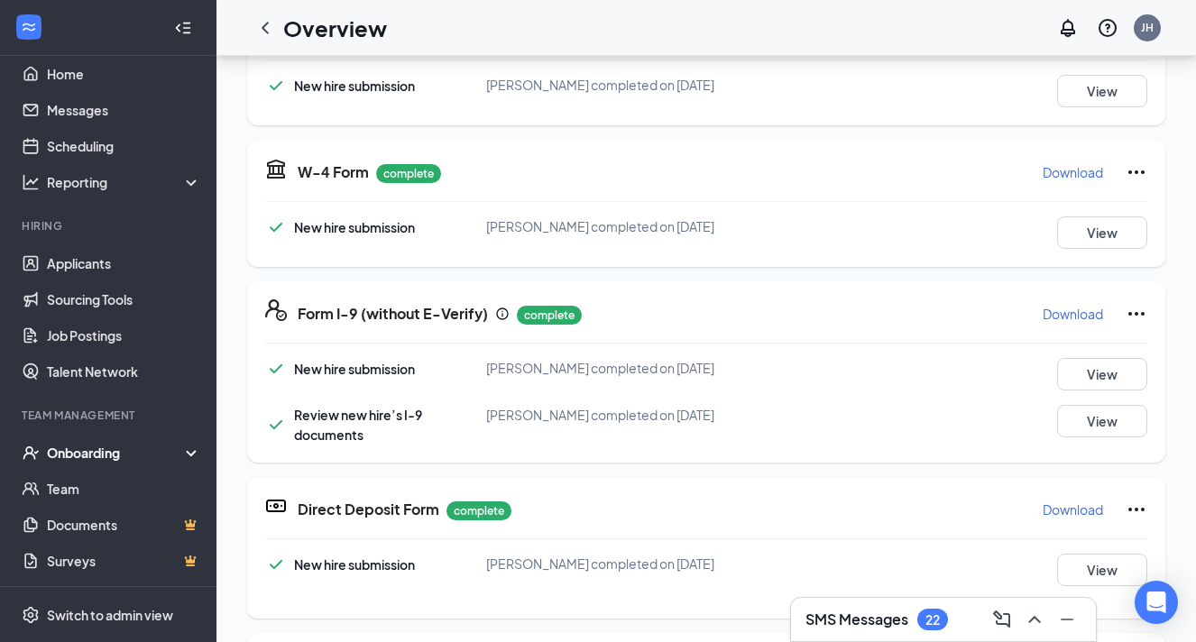
scroll to position [18, 0]
click at [69, 468] on div "Onboarding" at bounding box center [108, 453] width 216 height 36
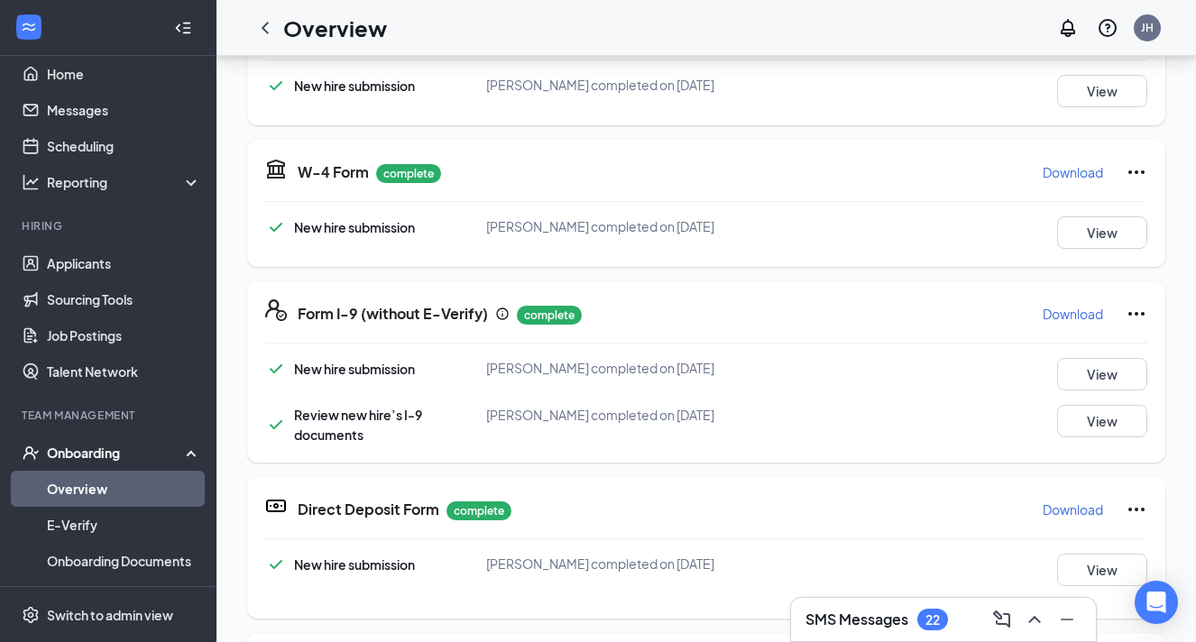
click at [76, 478] on link "Overview" at bounding box center [124, 489] width 154 height 36
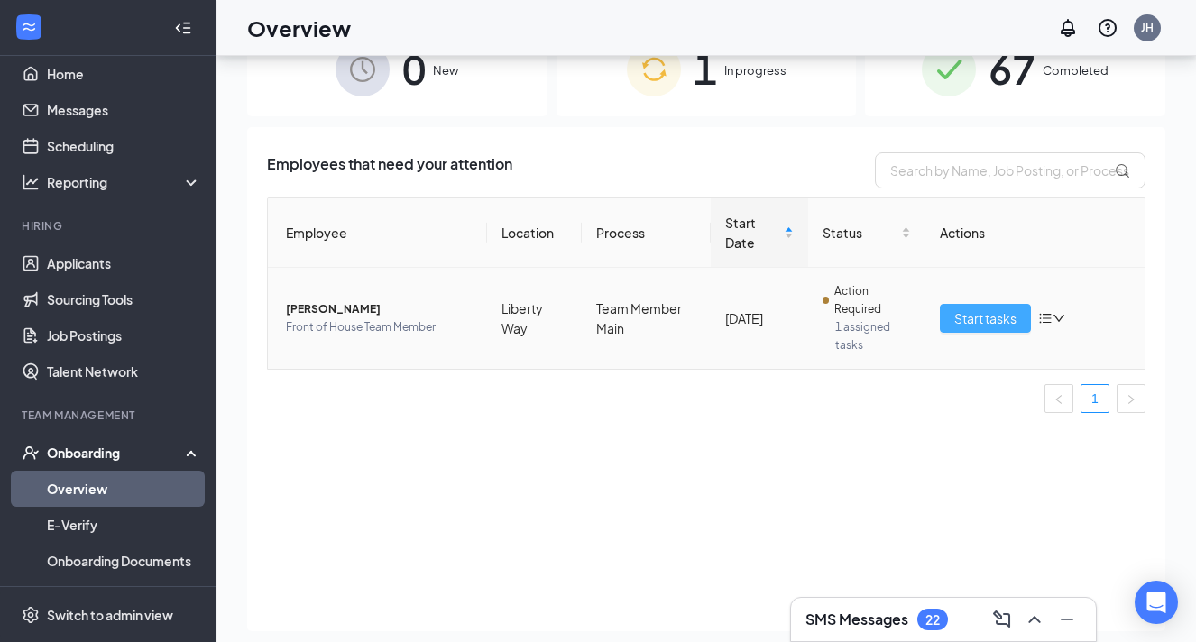
click at [982, 317] on span "Start tasks" at bounding box center [985, 318] width 62 height 20
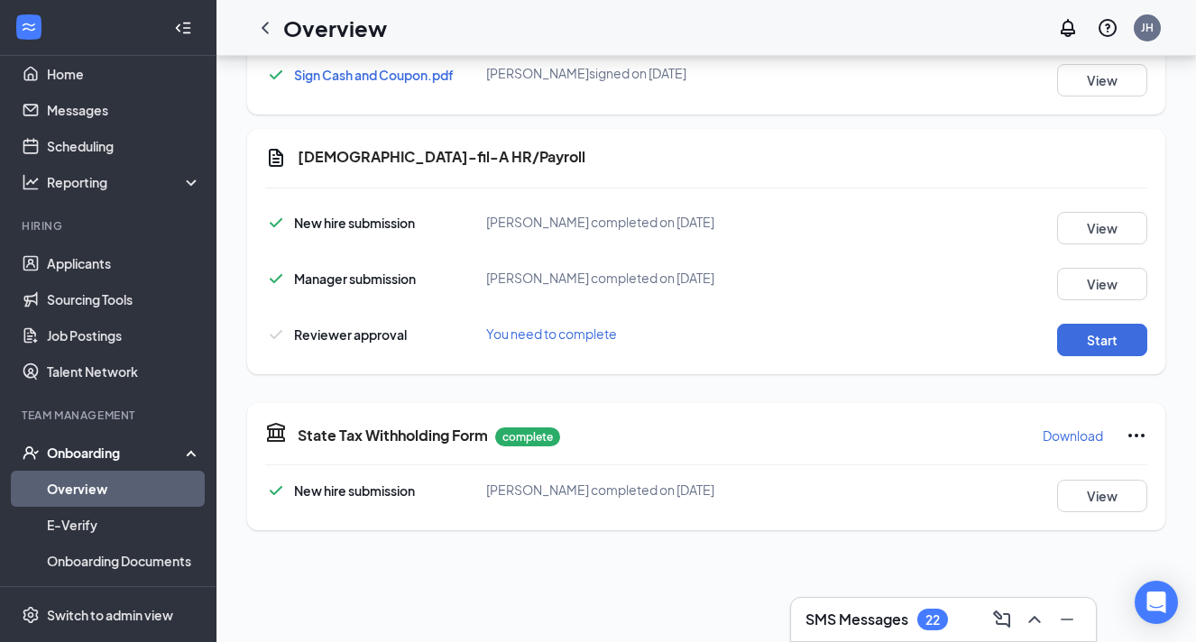
scroll to position [1005, 0]
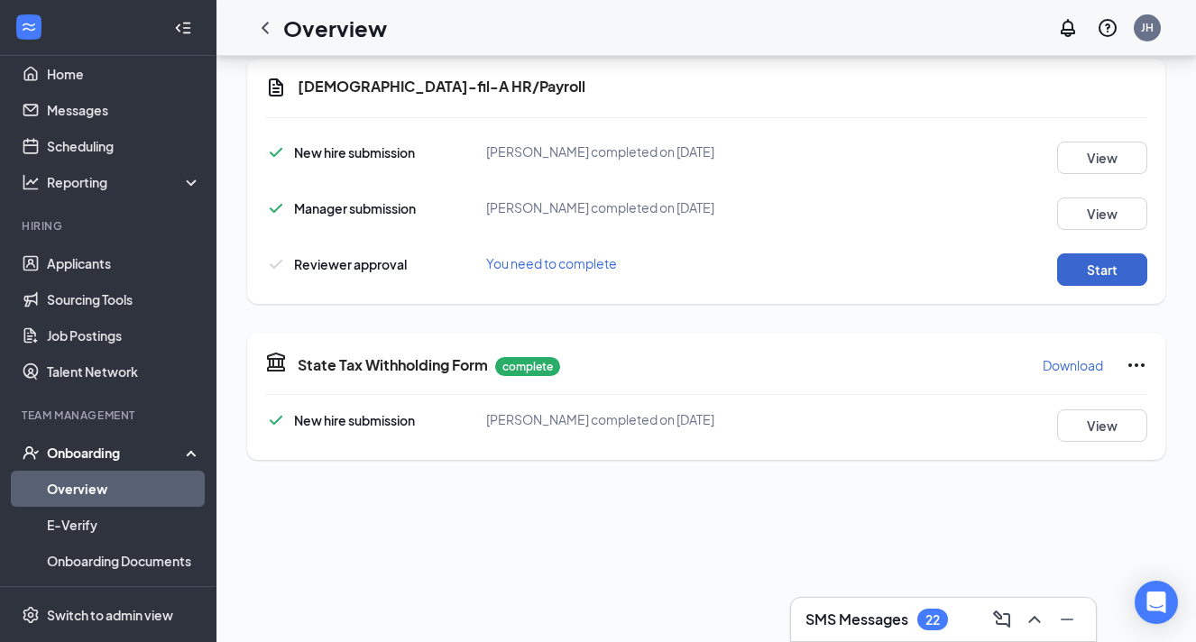
click at [1131, 264] on button "Start" at bounding box center [1102, 269] width 90 height 32
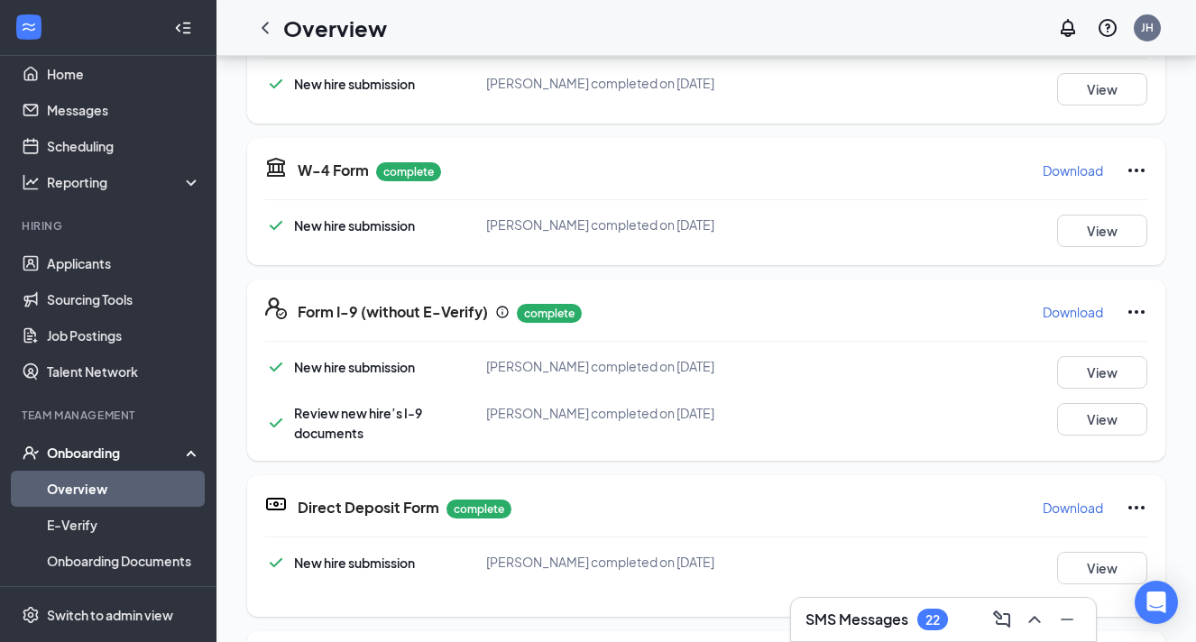
scroll to position [262, 0]
